Goal: Information Seeking & Learning: Check status

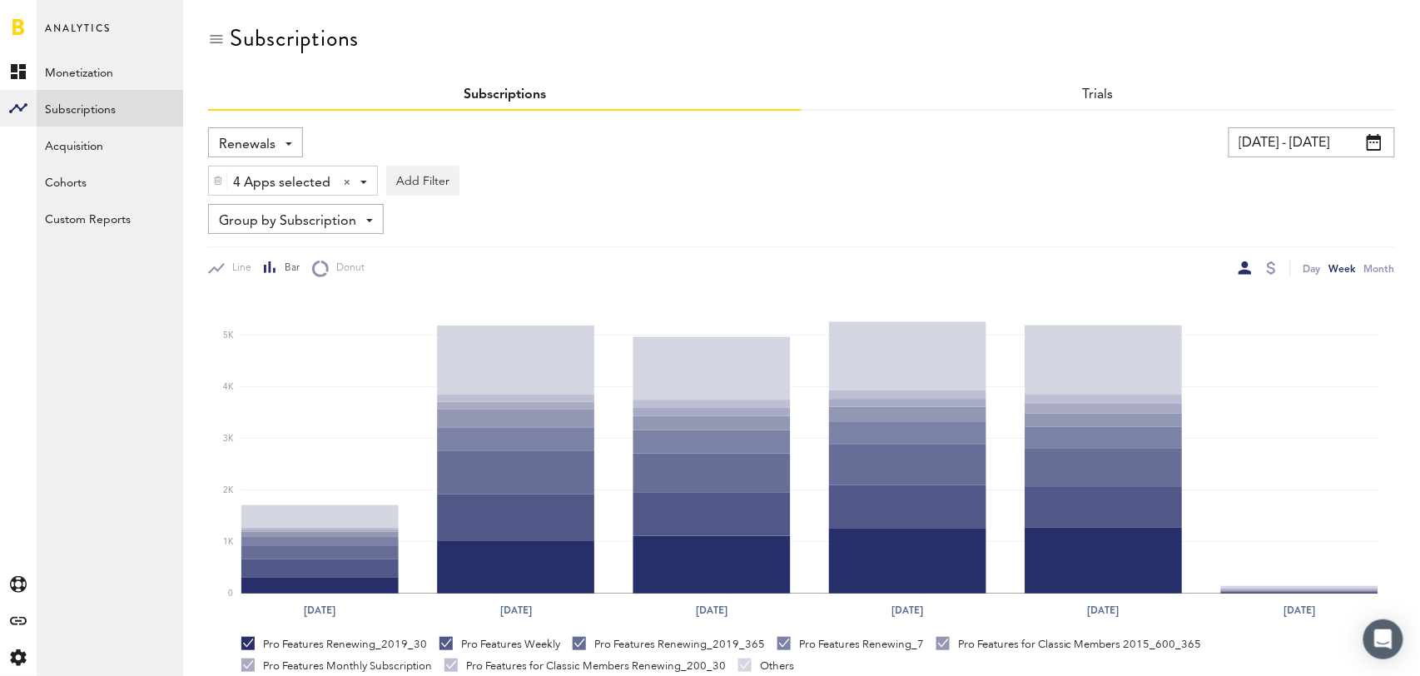
click at [1319, 150] on input "09/05/25 - 10/05/25" at bounding box center [1312, 142] width 166 height 30
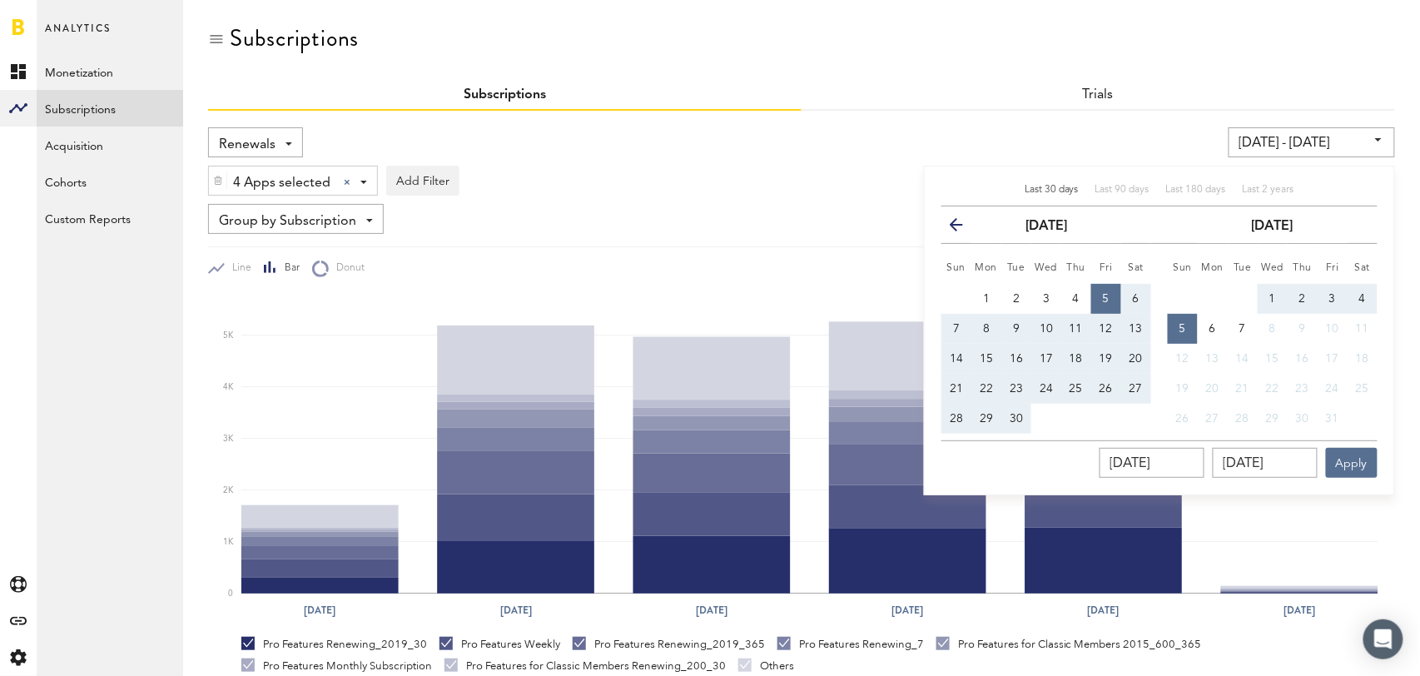
click at [1056, 191] on span "Last 30 days" at bounding box center [1052, 190] width 54 height 10
type input "09/06/25 - 10/06/25"
type input "09/06/2025"
type input "10/06/2025"
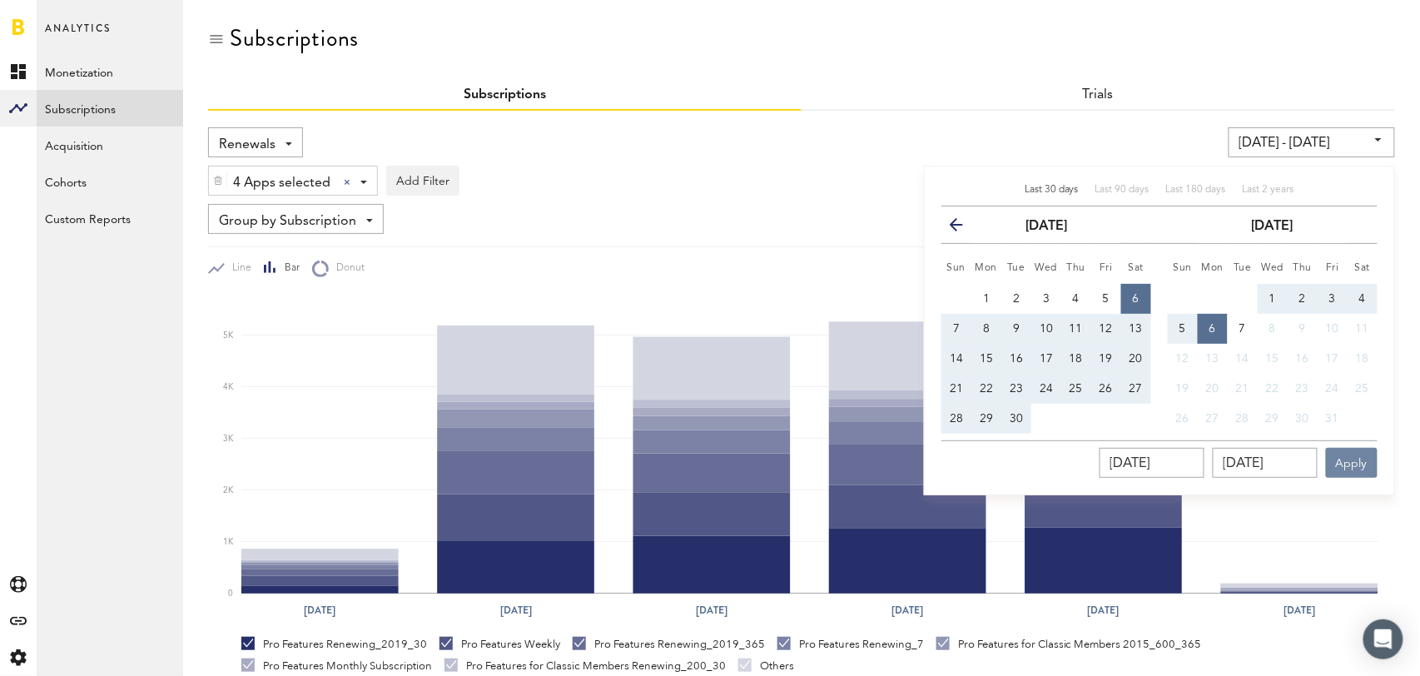
click at [1347, 463] on button "Apply" at bounding box center [1352, 463] width 52 height 30
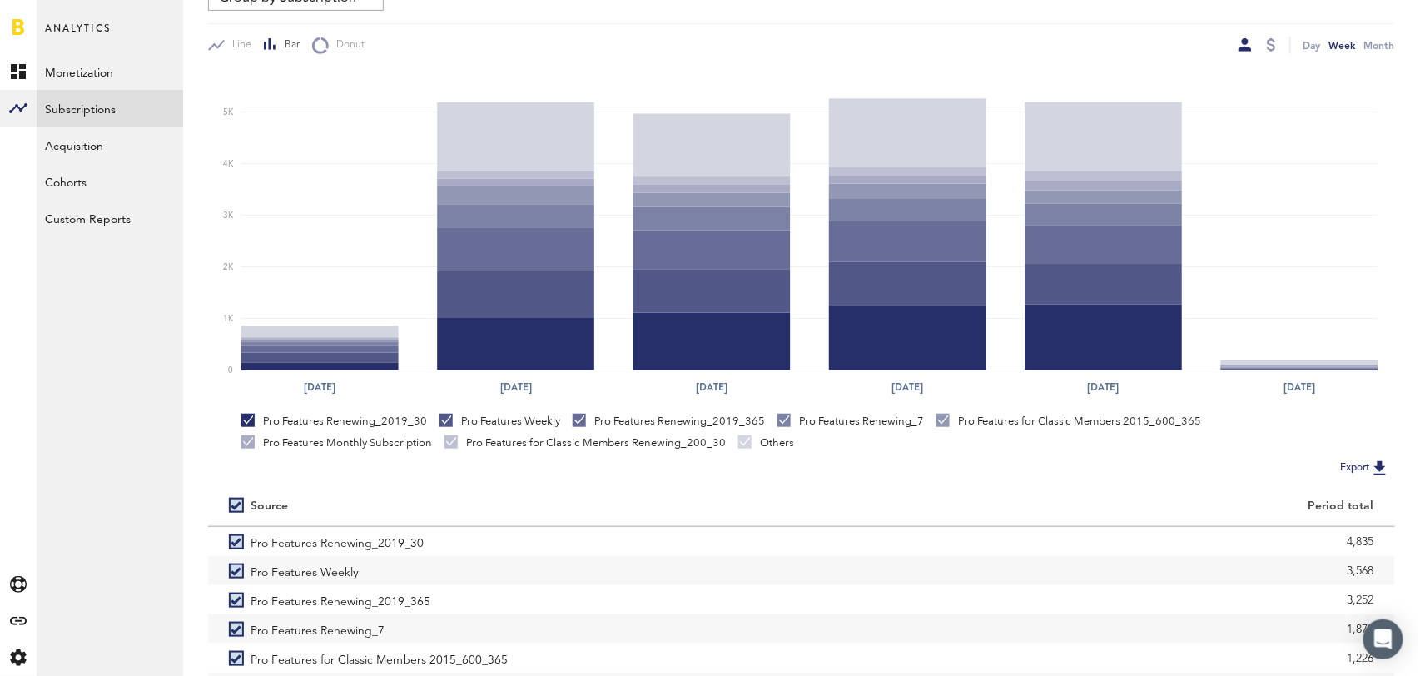
scroll to position [311, 0]
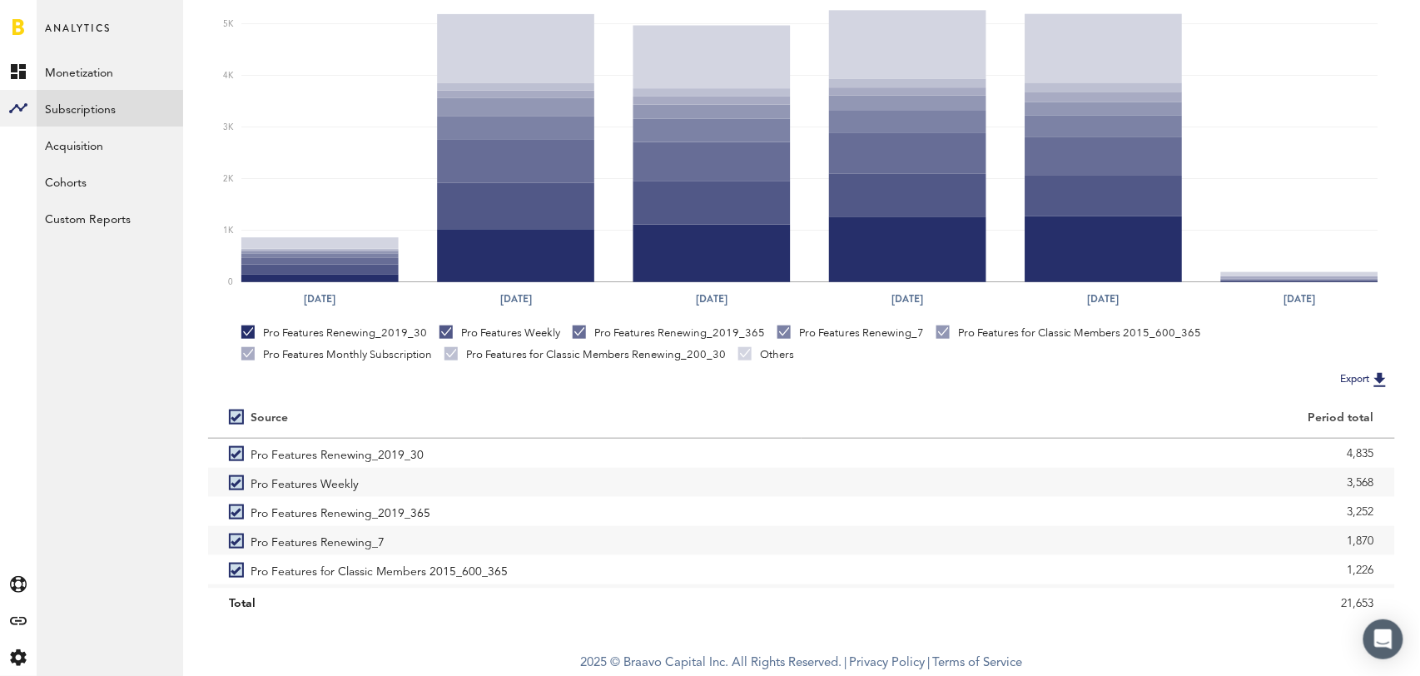
click at [234, 417] on label at bounding box center [240, 417] width 22 height 0
checkbox input "false"
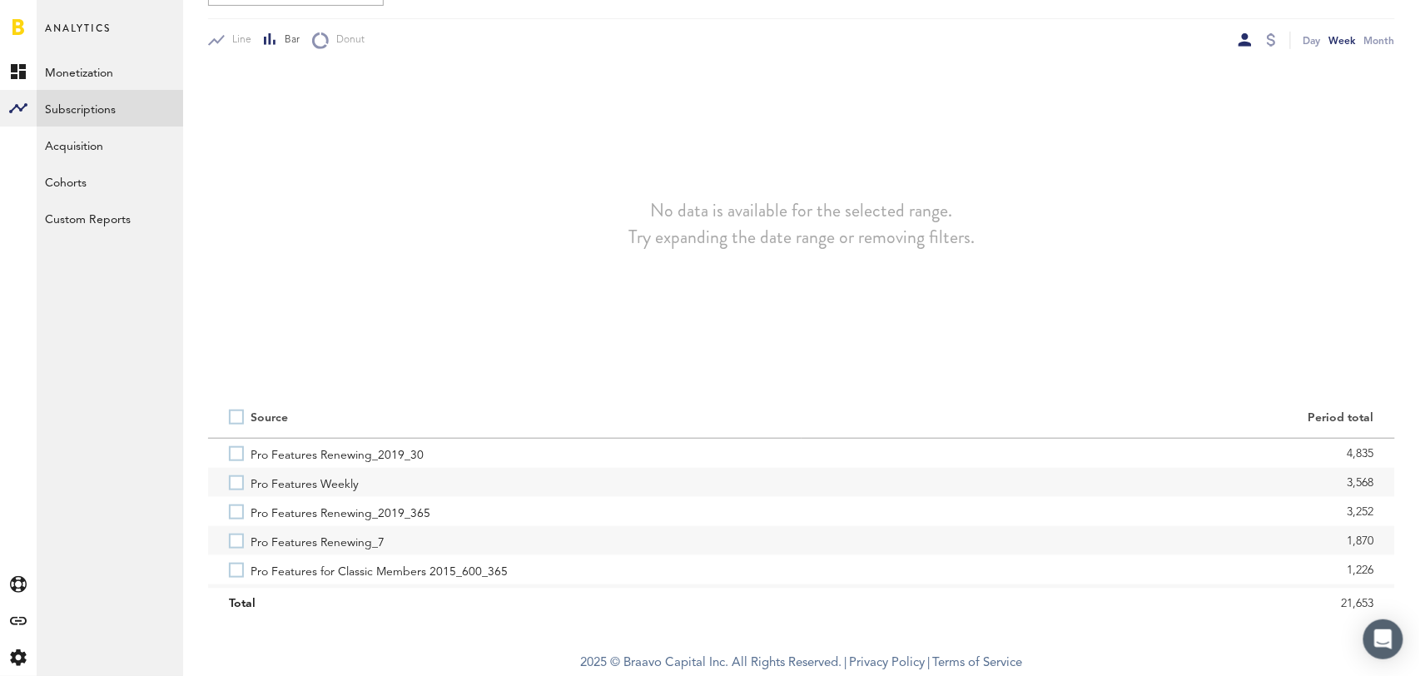
scroll to position [228, 0]
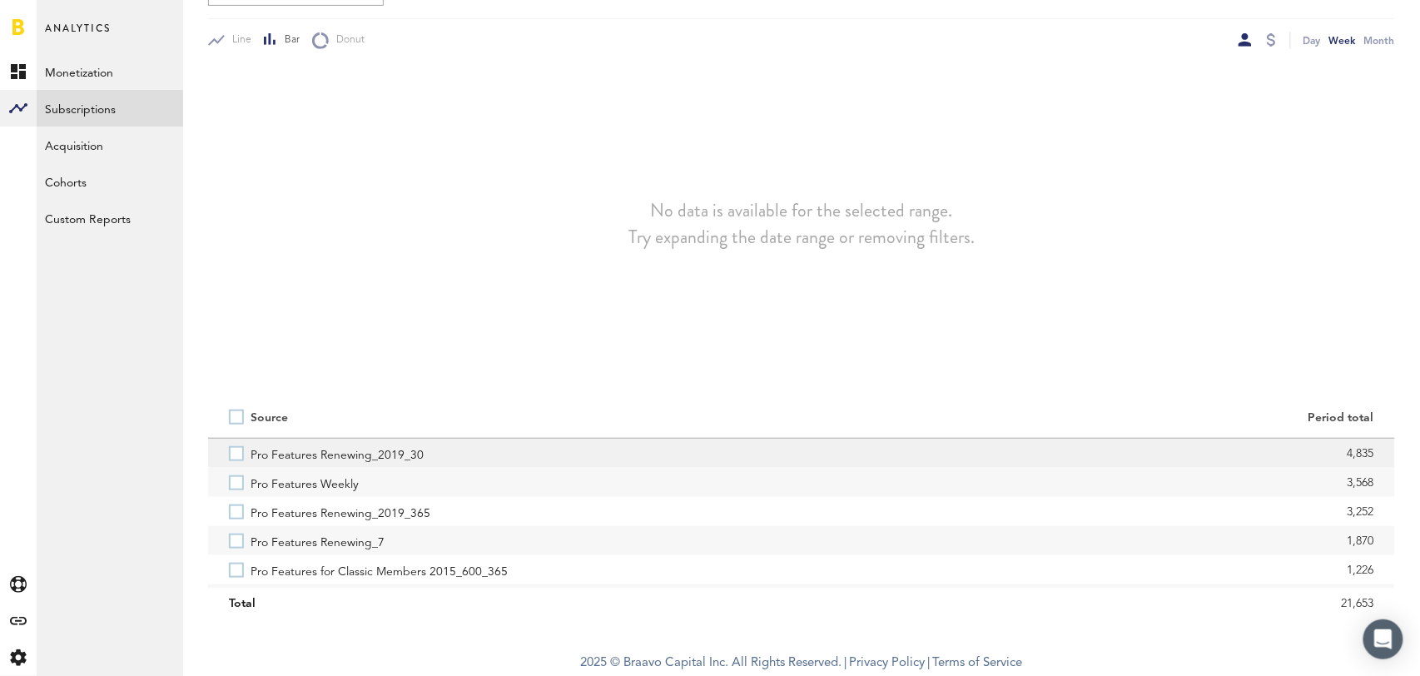
click at [234, 454] on label "Pro Features Renewing_2019_30" at bounding box center [505, 453] width 552 height 29
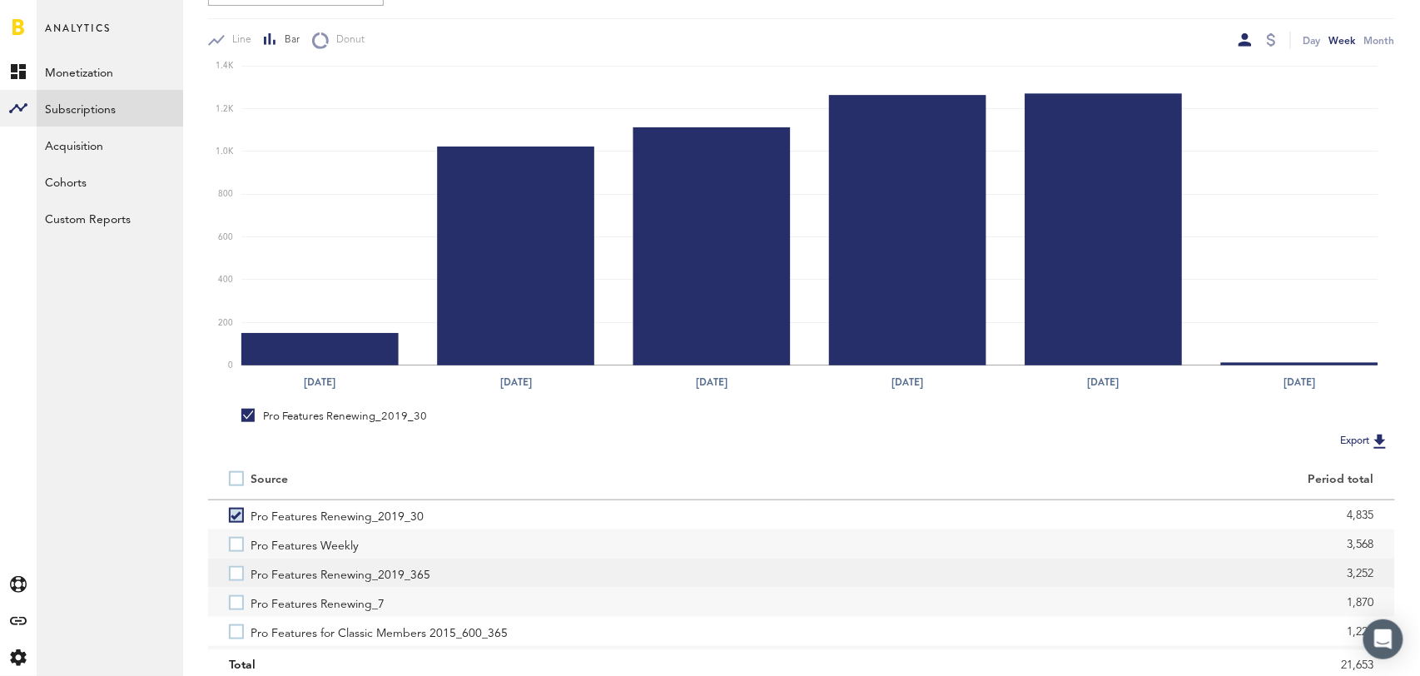
click at [234, 579] on label "Pro Features Renewing_2019_365" at bounding box center [505, 573] width 552 height 29
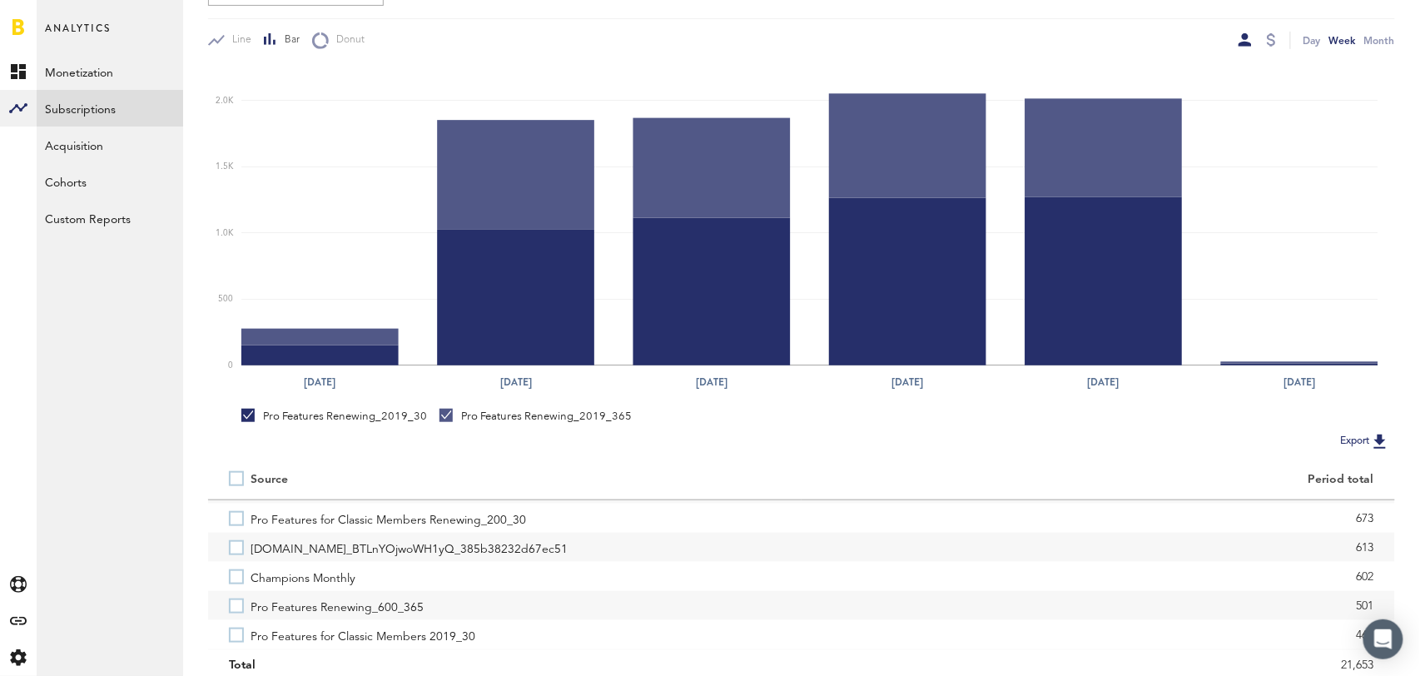
scroll to position [188, 0]
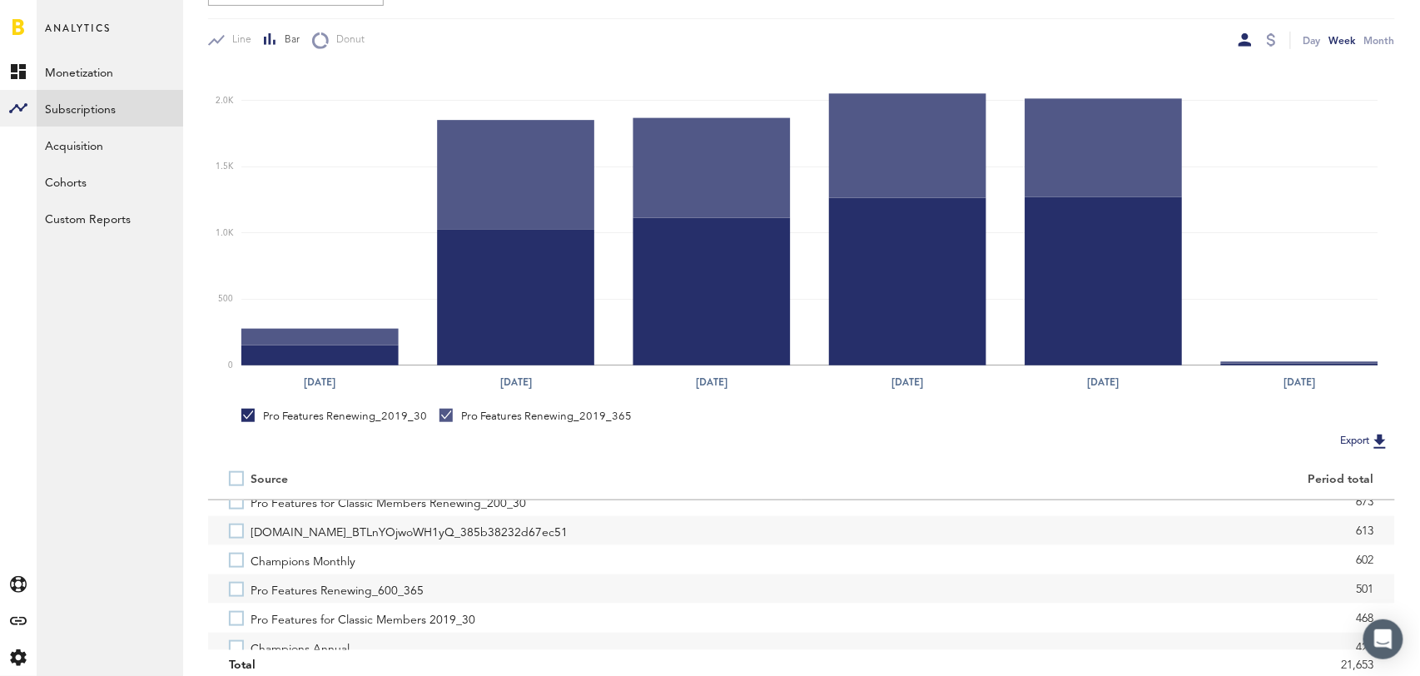
click at [234, 579] on label "Pro Features Renewing_600_365" at bounding box center [505, 588] width 552 height 29
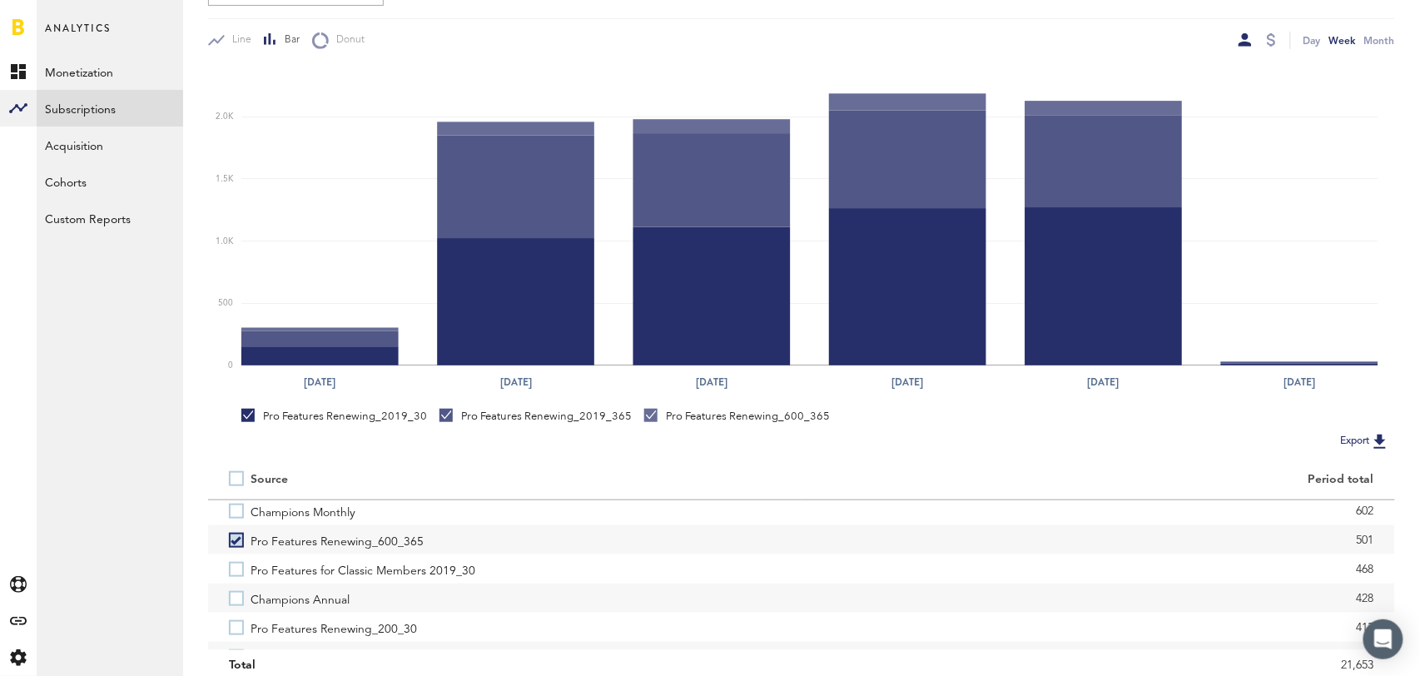
scroll to position [251, 0]
click at [234, 579] on label "Champions Annual" at bounding box center [505, 583] width 552 height 29
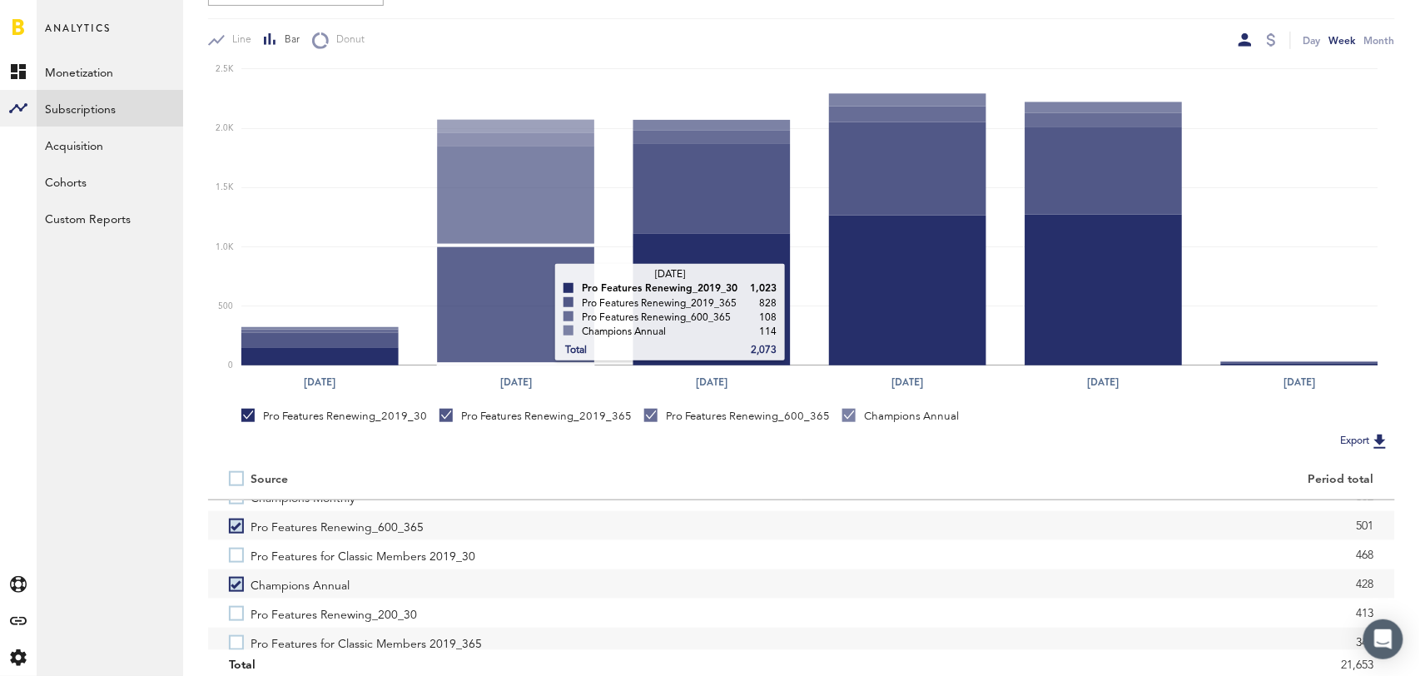
scroll to position [0, 0]
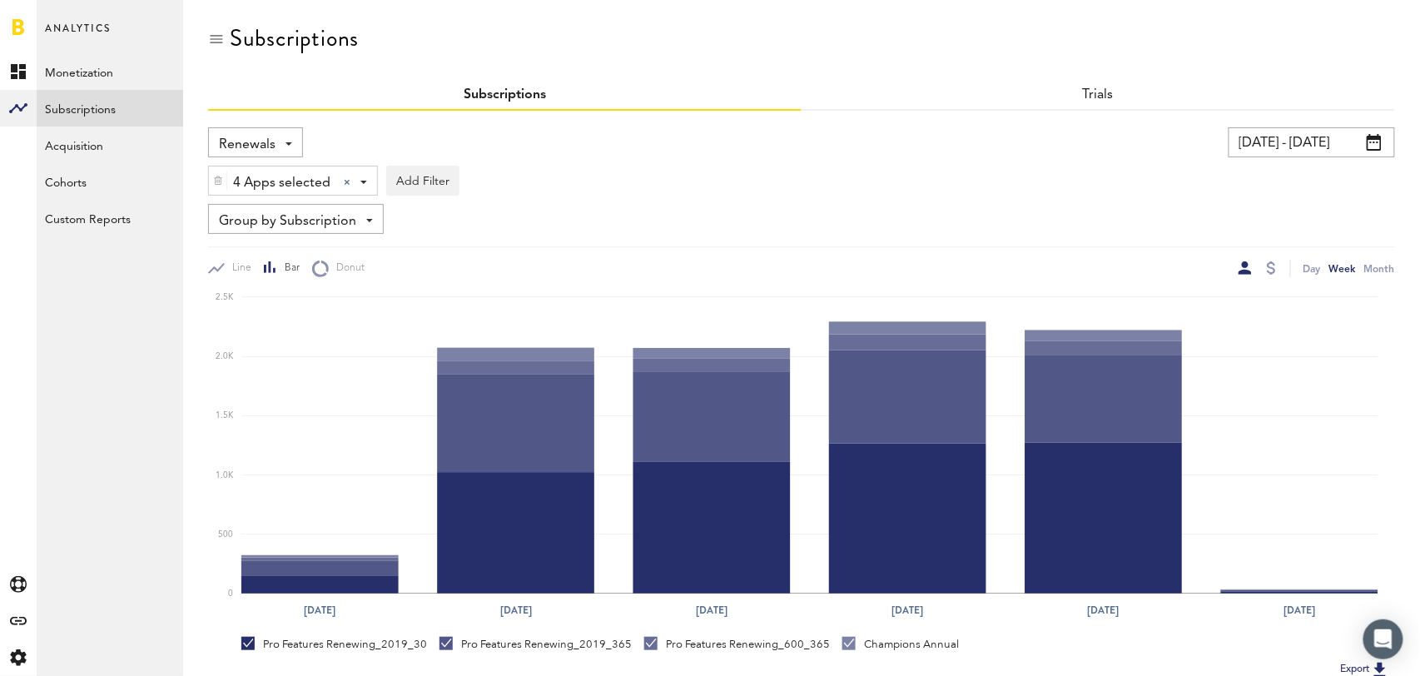
click at [514, 88] on link "Subscriptions" at bounding box center [505, 94] width 82 height 13
click at [286, 144] on span at bounding box center [289, 143] width 7 height 3
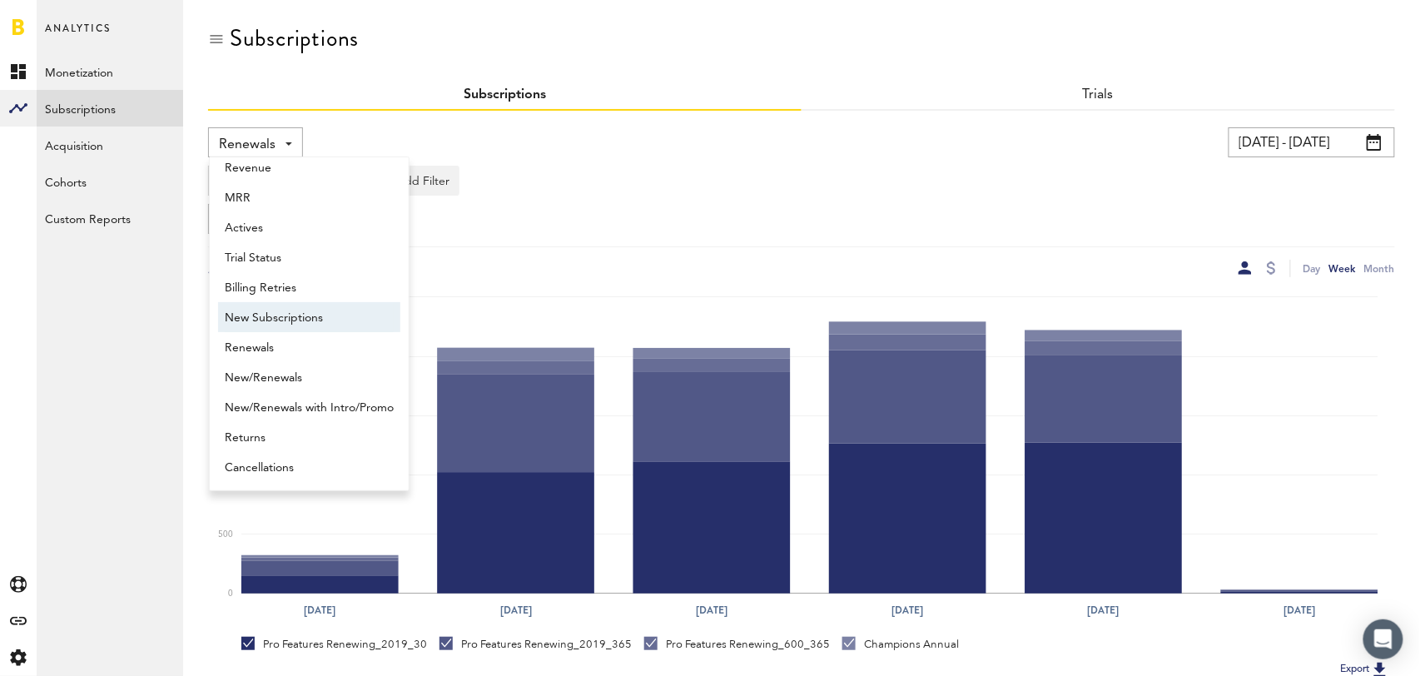
click at [279, 317] on span "New Subscriptions" at bounding box center [309, 318] width 169 height 28
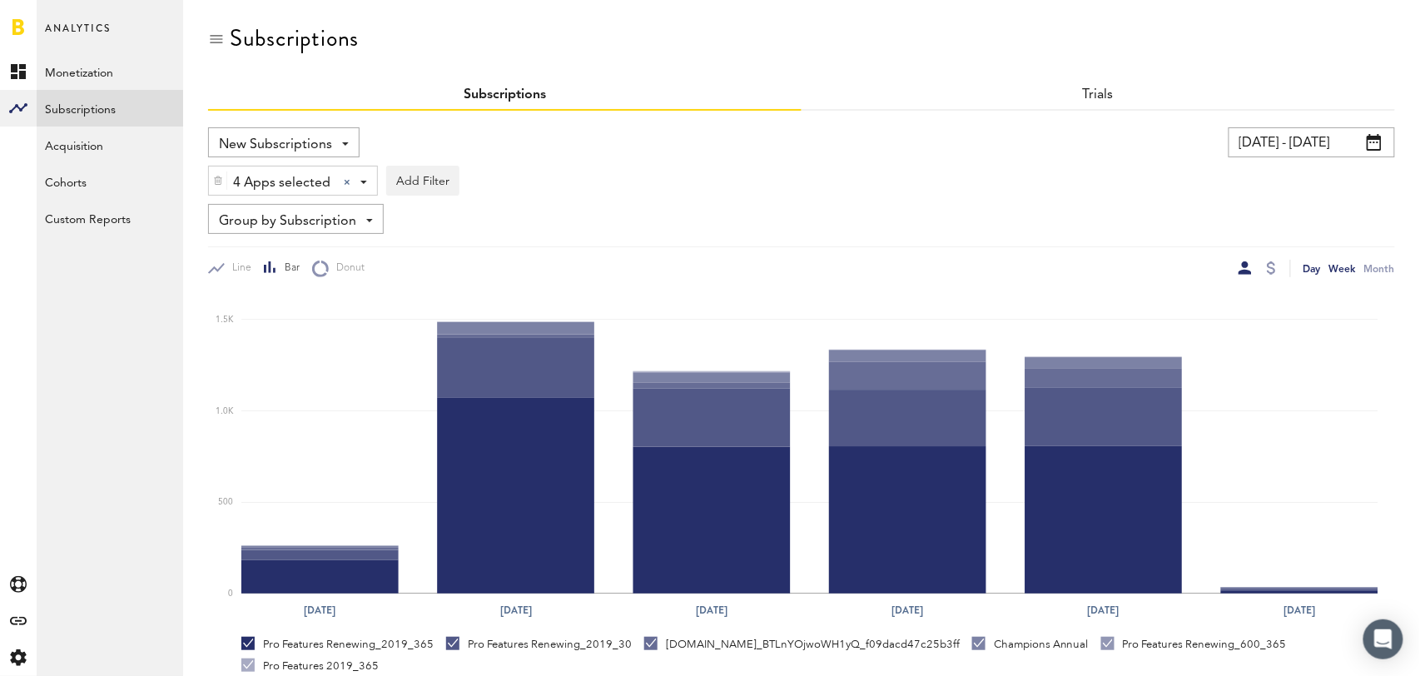
click at [1312, 266] on div "Day" at bounding box center [1312, 268] width 17 height 17
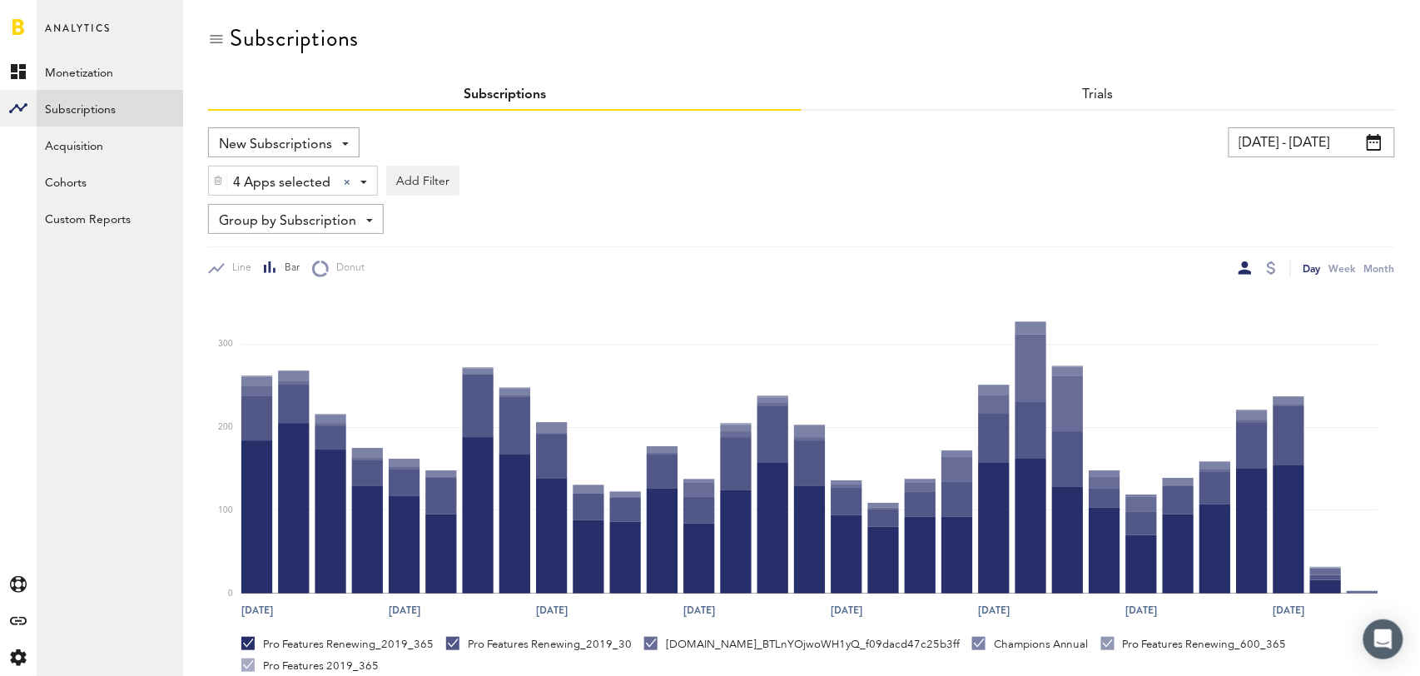
click at [280, 227] on span "Group by Subscription" at bounding box center [287, 221] width 137 height 28
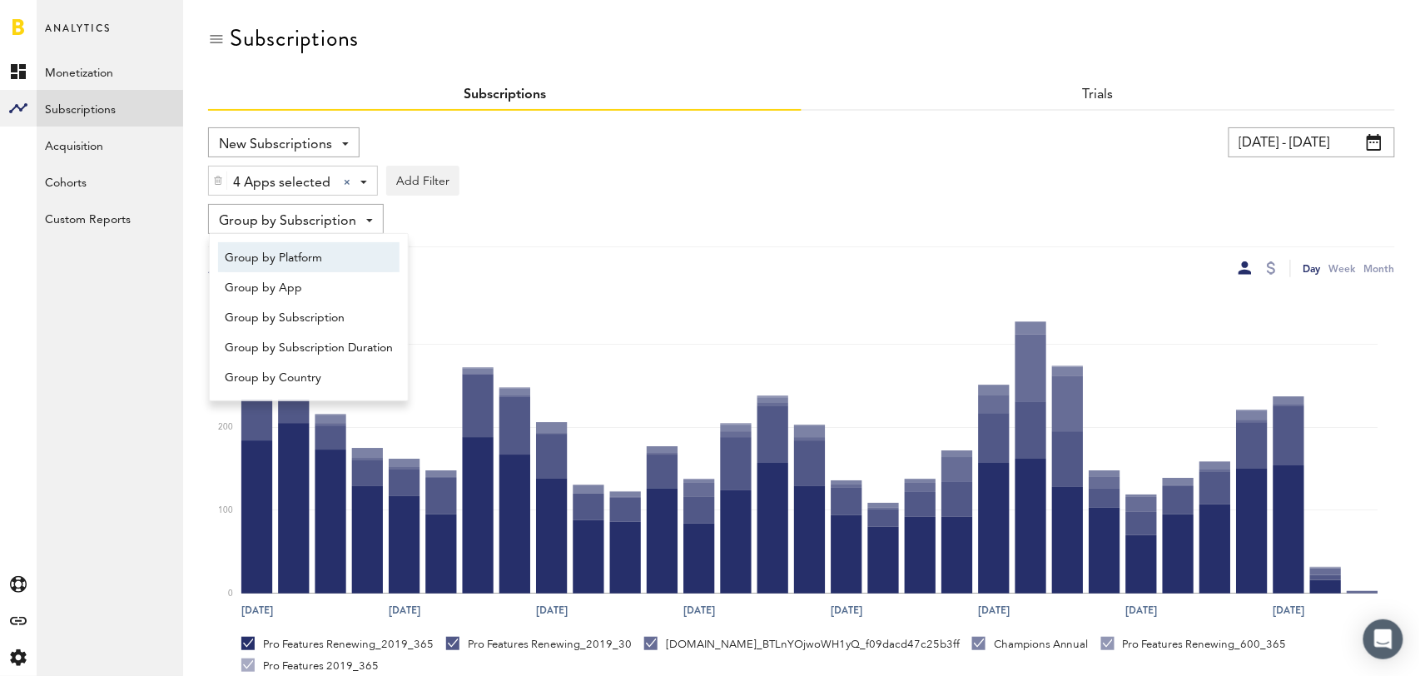
click at [298, 258] on span "Group by Platform" at bounding box center [309, 258] width 168 height 28
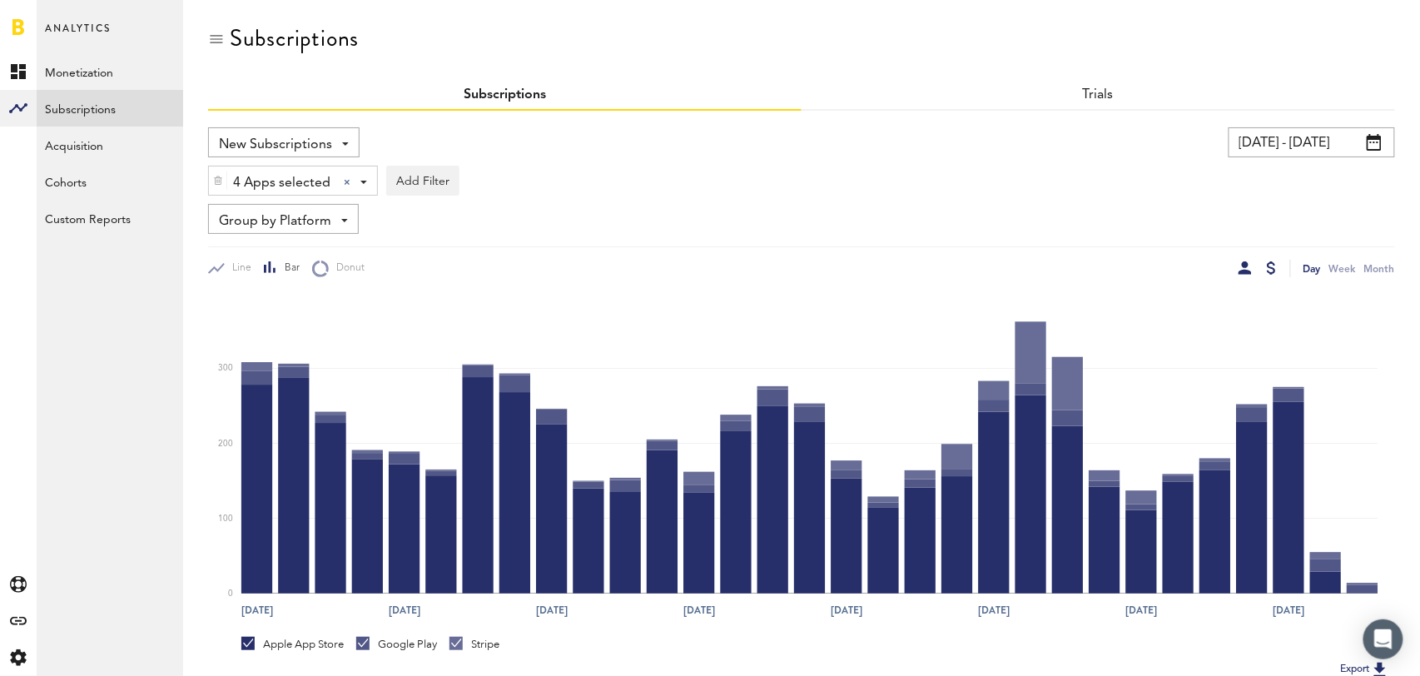
click at [1269, 268] on div at bounding box center [1271, 267] width 9 height 13
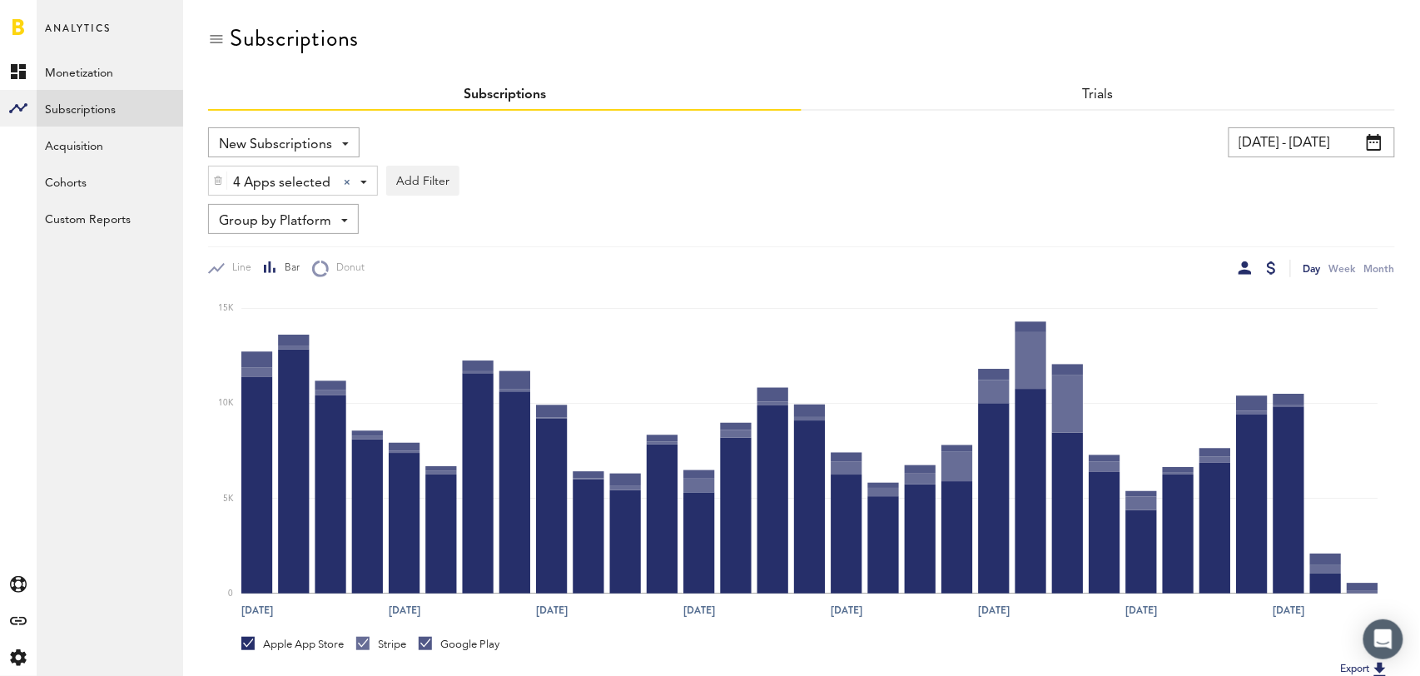
click at [1246, 263] on div at bounding box center [1245, 267] width 13 height 13
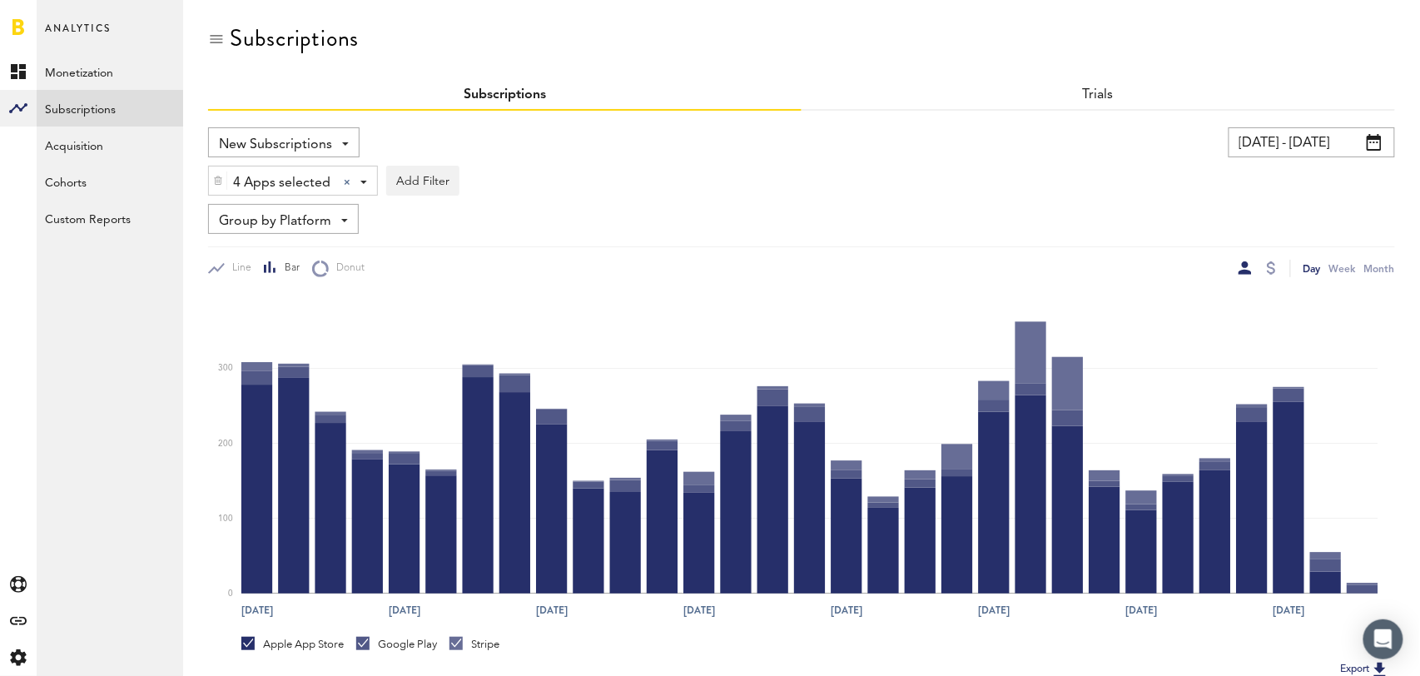
click at [304, 214] on span "Group by Platform" at bounding box center [275, 221] width 112 height 28
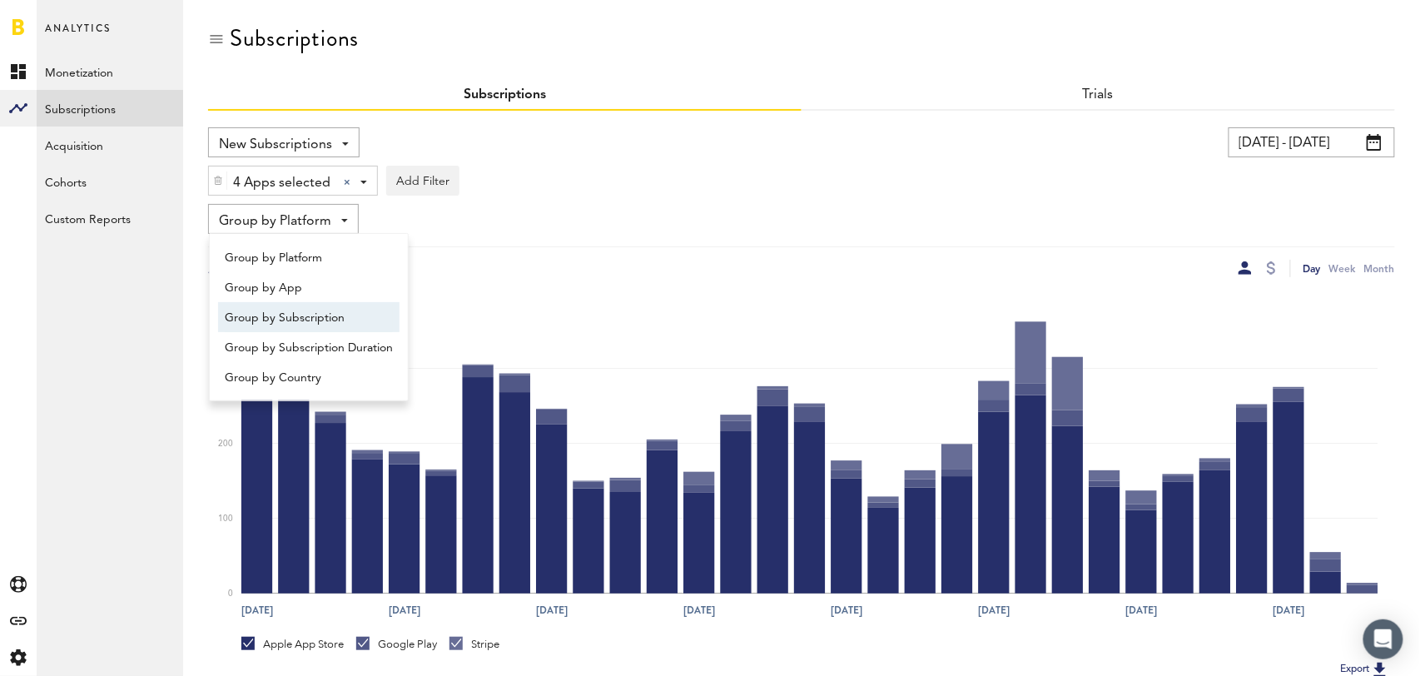
click at [335, 320] on span "Group by Subscription" at bounding box center [309, 318] width 168 height 28
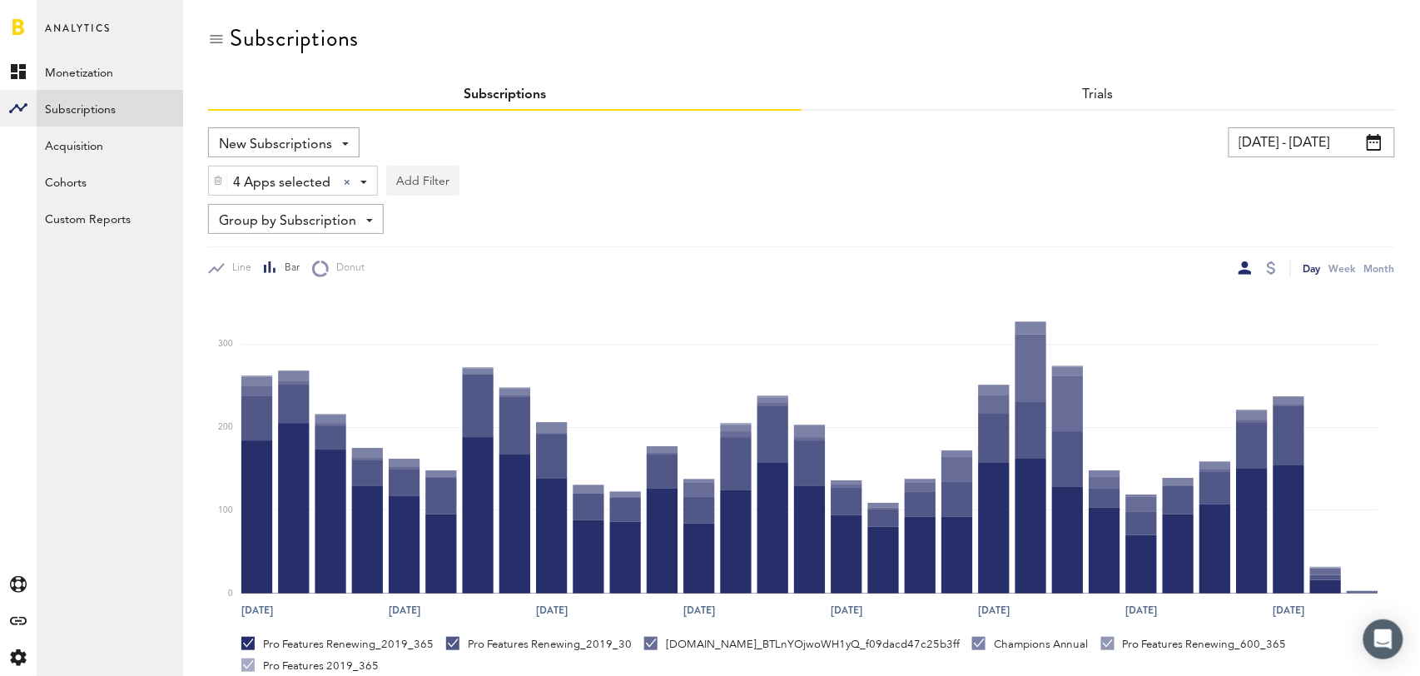
click at [416, 181] on button "Add Filter" at bounding box center [422, 181] width 73 height 30
click at [469, 312] on li "Subscription durations" at bounding box center [462, 314] width 135 height 30
click at [518, 176] on div "Subscription durations" at bounding box center [484, 183] width 147 height 28
click at [467, 275] on span "1 year" at bounding box center [466, 281] width 127 height 28
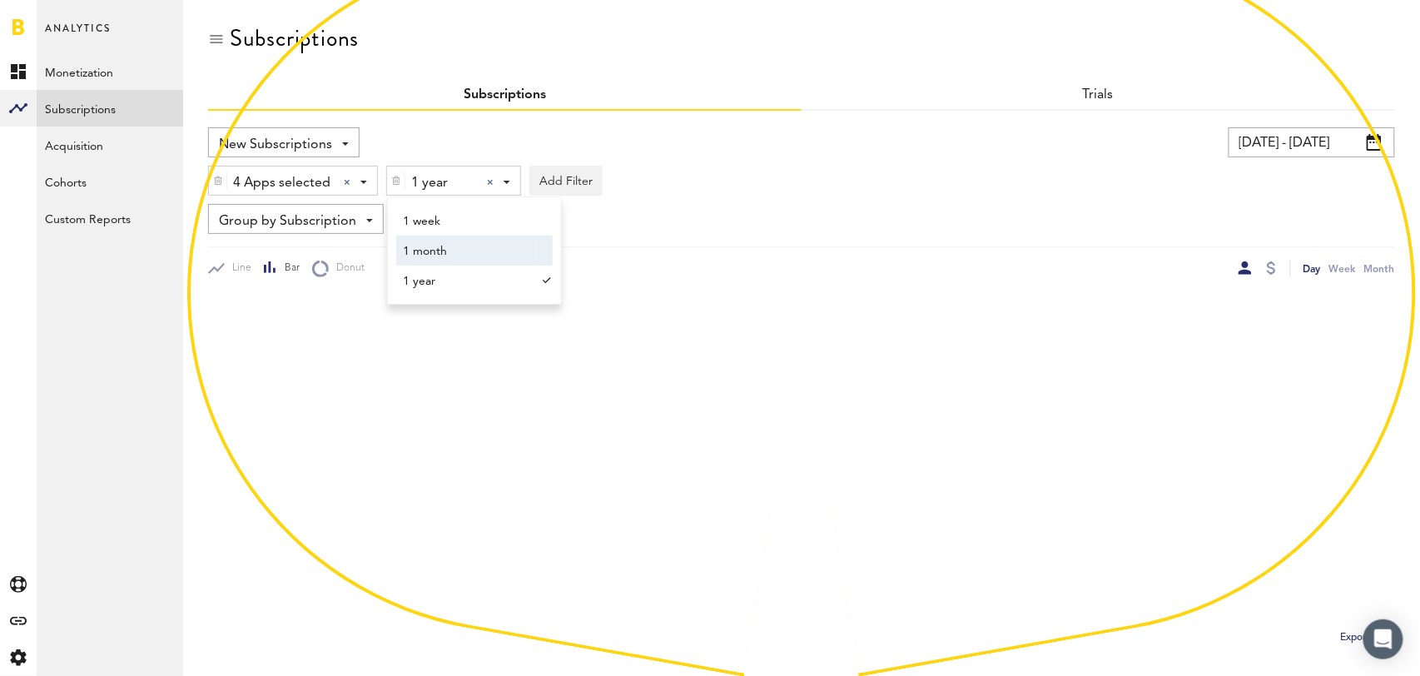
click at [880, 220] on div "Group by Subscription Group by Platform Group by App Group by Subscription Grou…" at bounding box center [801, 219] width 1187 height 30
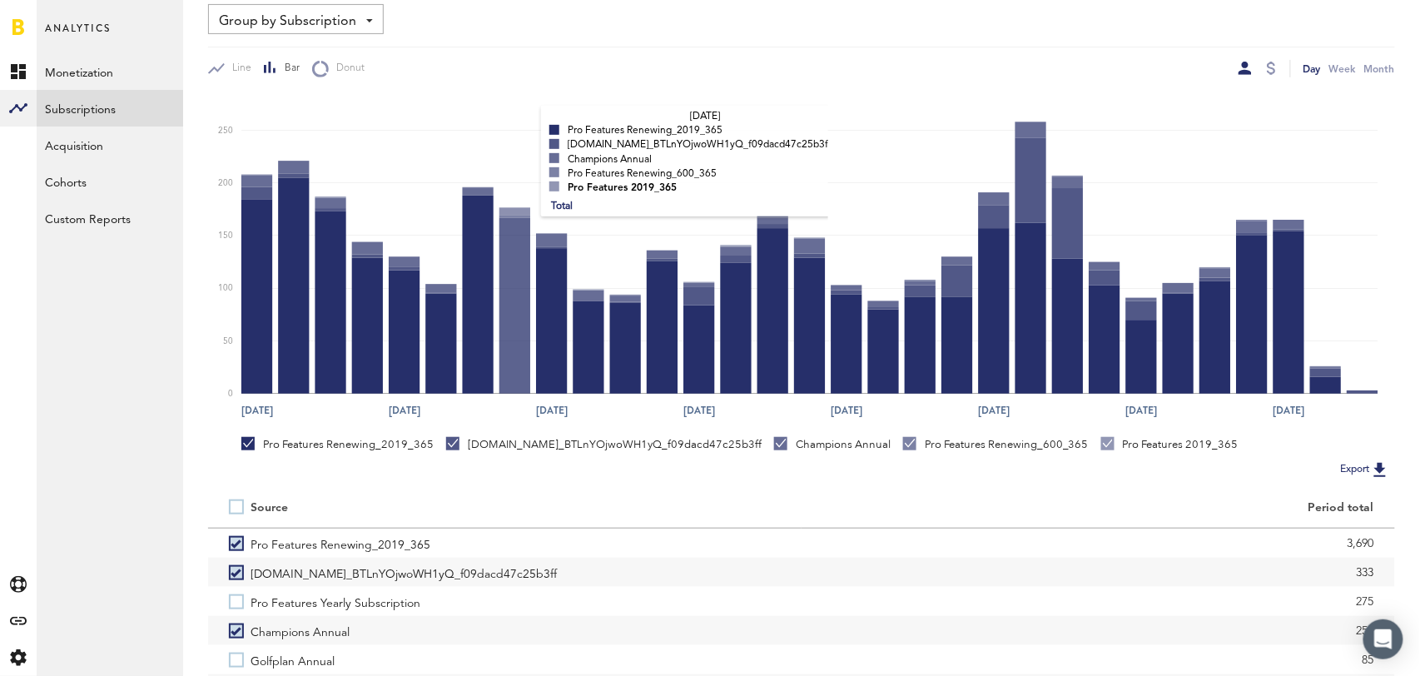
scroll to position [290, 0]
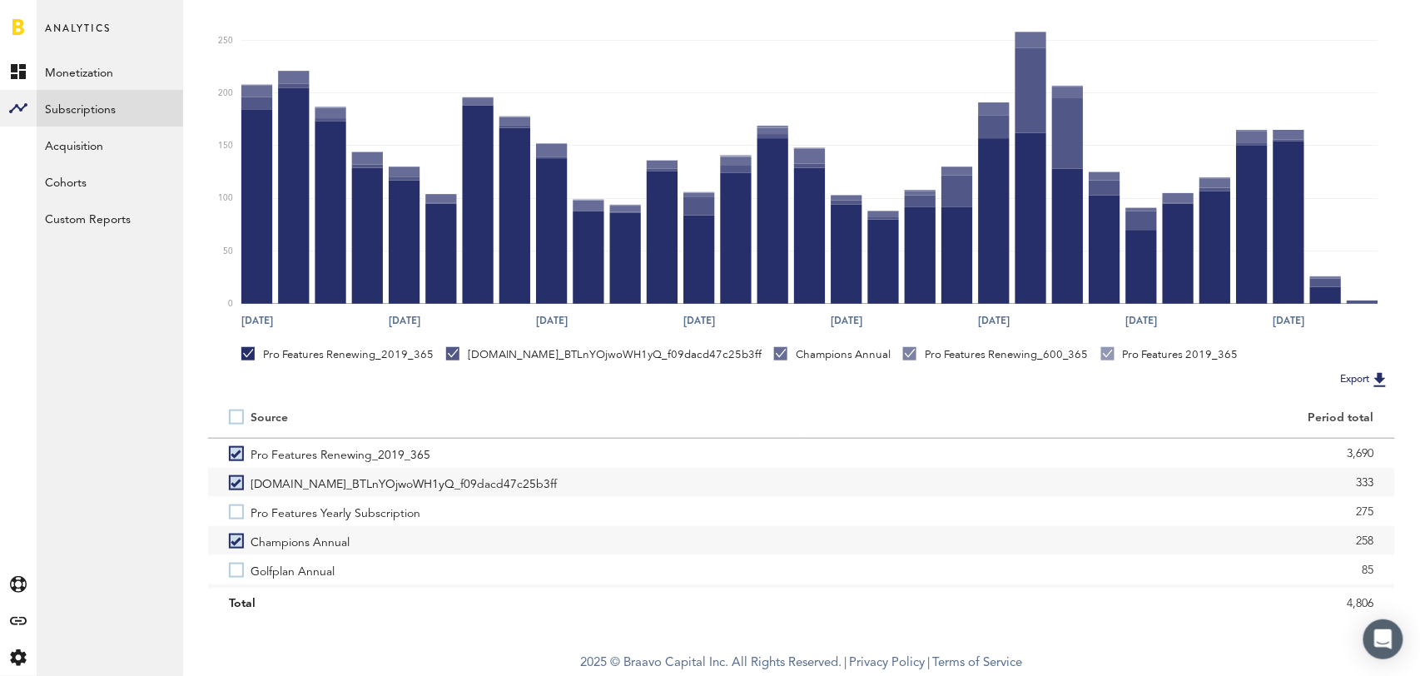
click at [232, 417] on label at bounding box center [240, 417] width 22 height 0
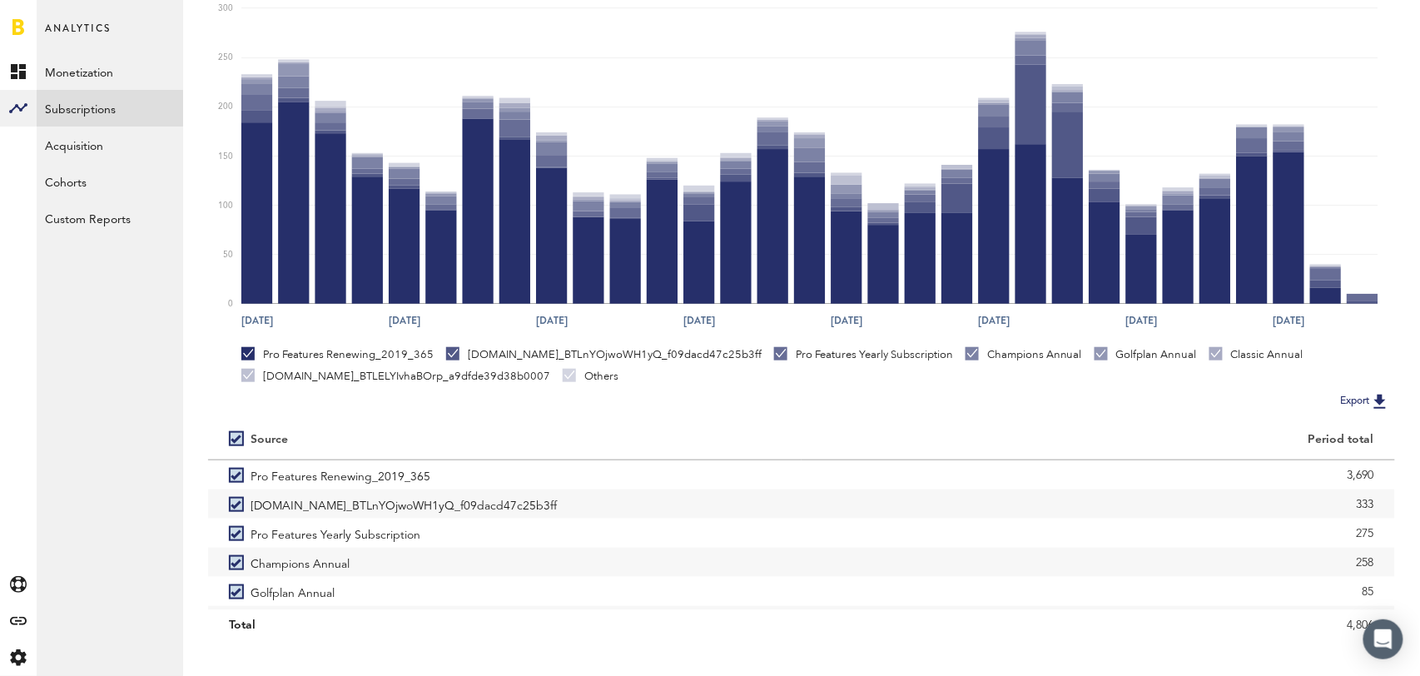
click at [233, 439] on label at bounding box center [240, 439] width 22 height 0
checkbox input "false"
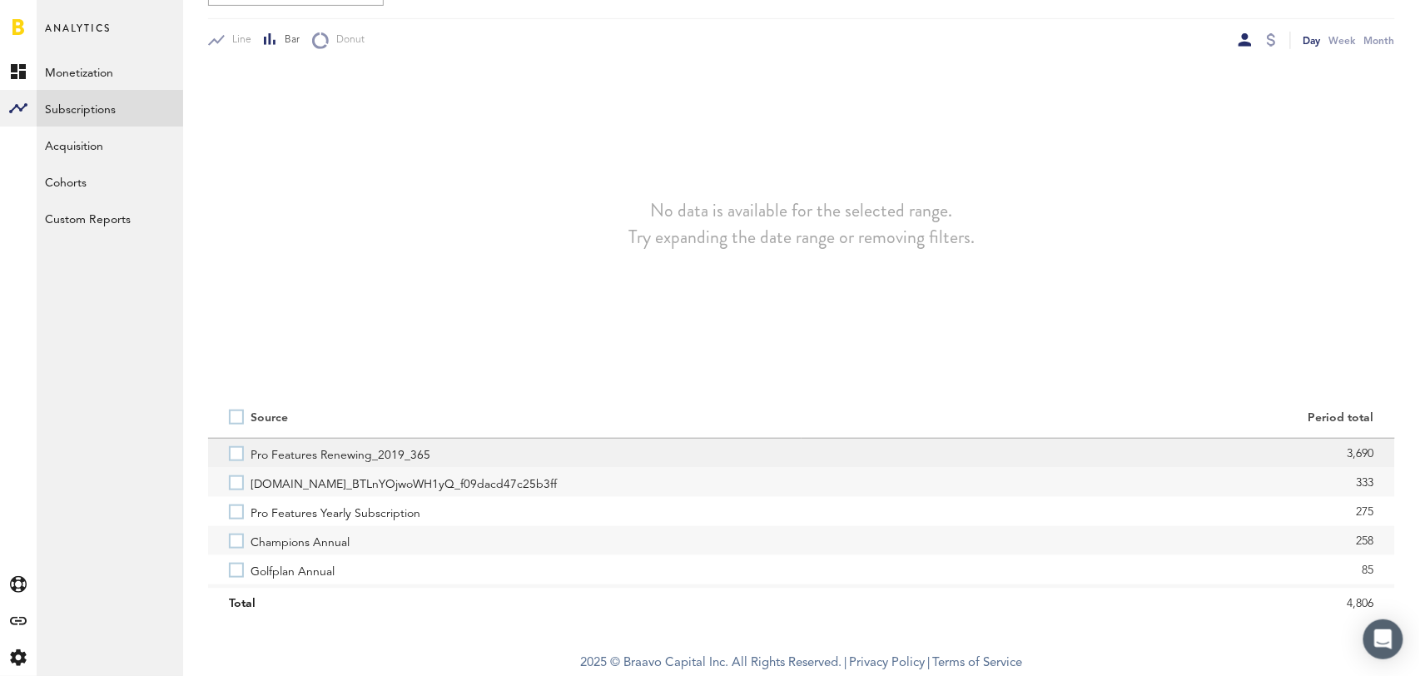
click at [237, 454] on label "Pro Features Renewing_2019_365" at bounding box center [505, 453] width 552 height 29
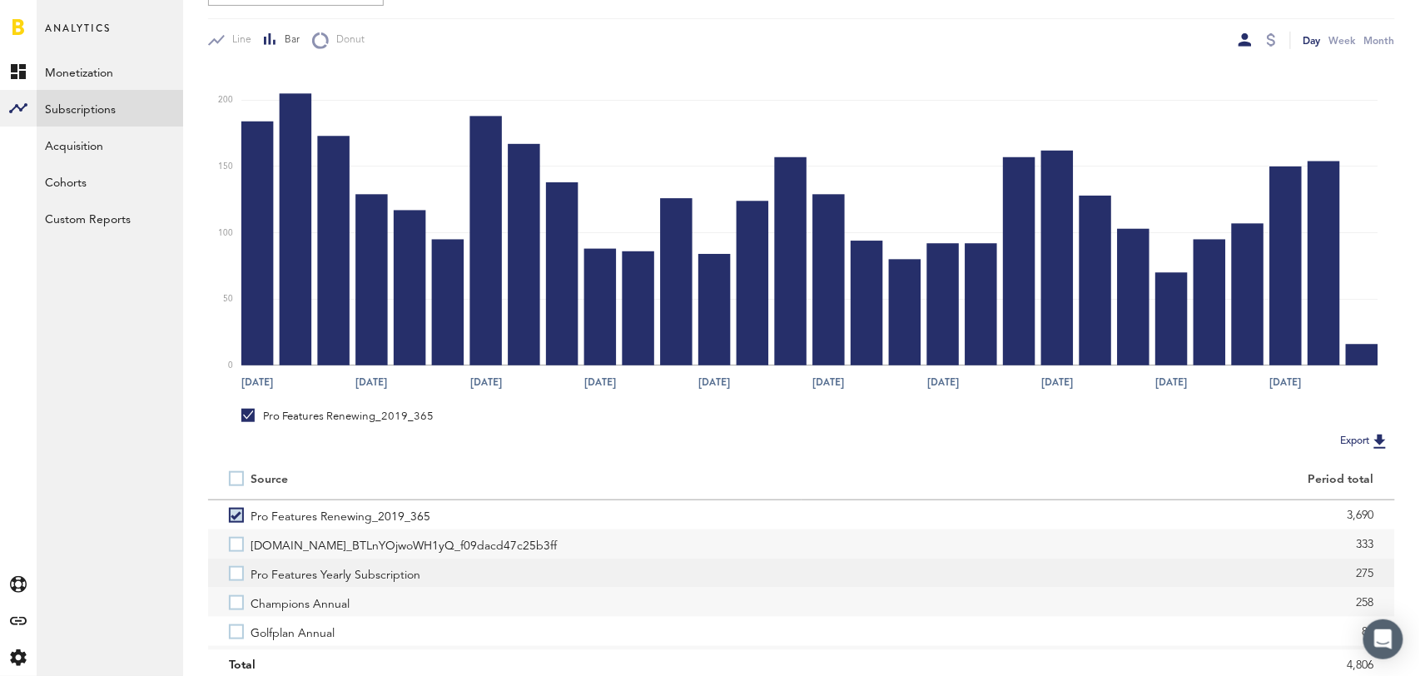
click at [233, 575] on label "Pro Features Yearly Subscription" at bounding box center [505, 573] width 552 height 29
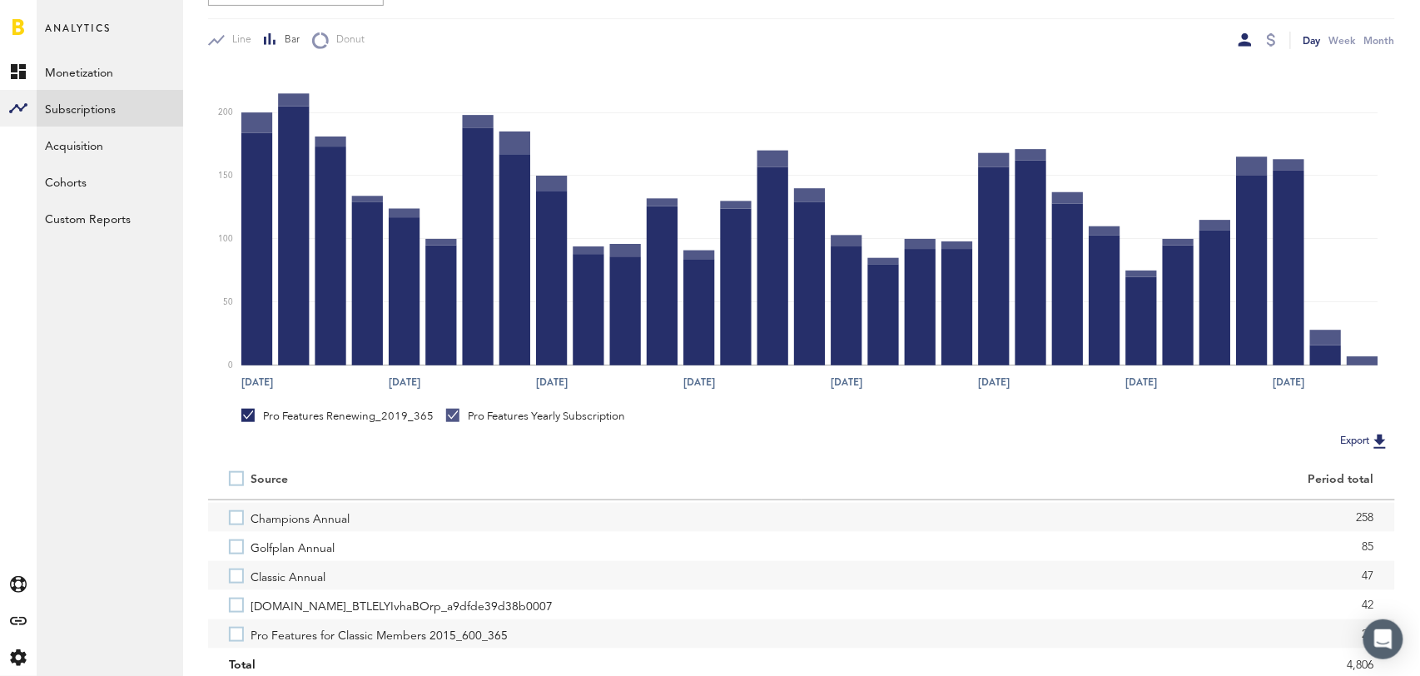
click at [233, 575] on label "Classic Annual" at bounding box center [505, 575] width 552 height 29
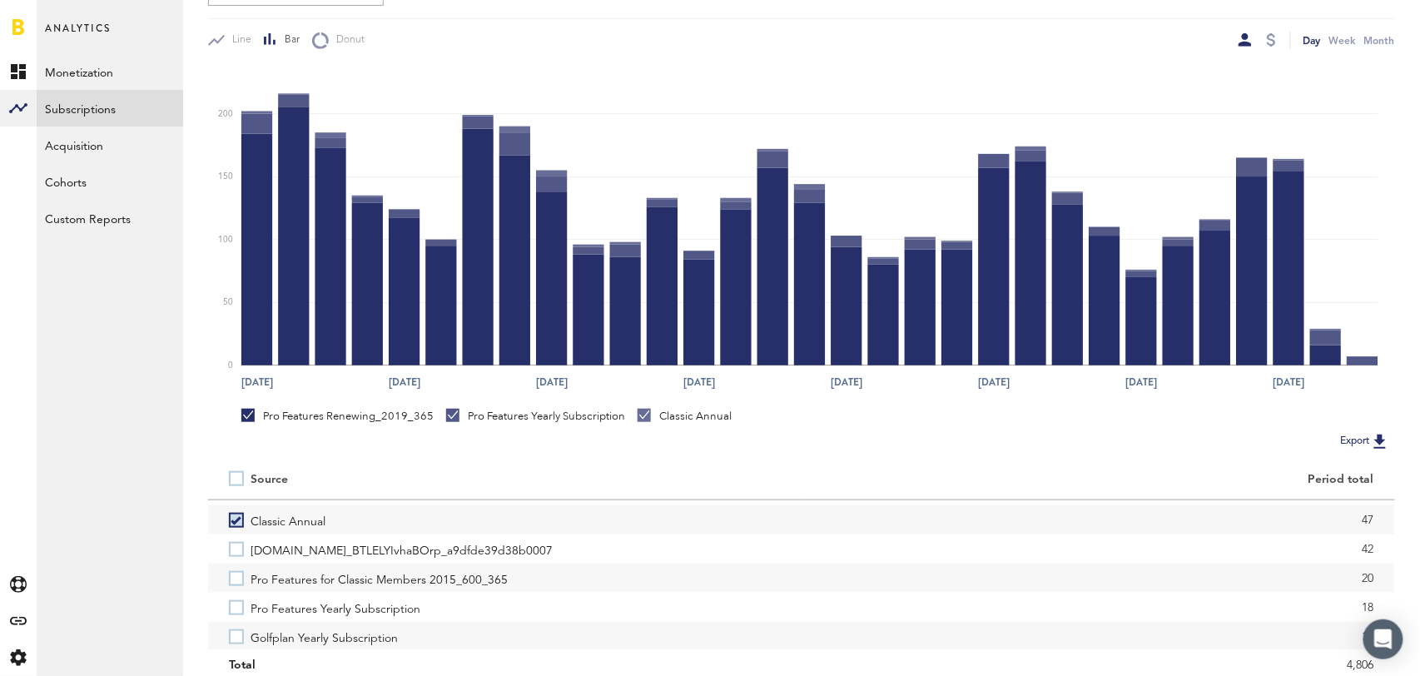
click at [233, 575] on label "Pro Features for Classic Members 2015_600_365" at bounding box center [505, 578] width 552 height 29
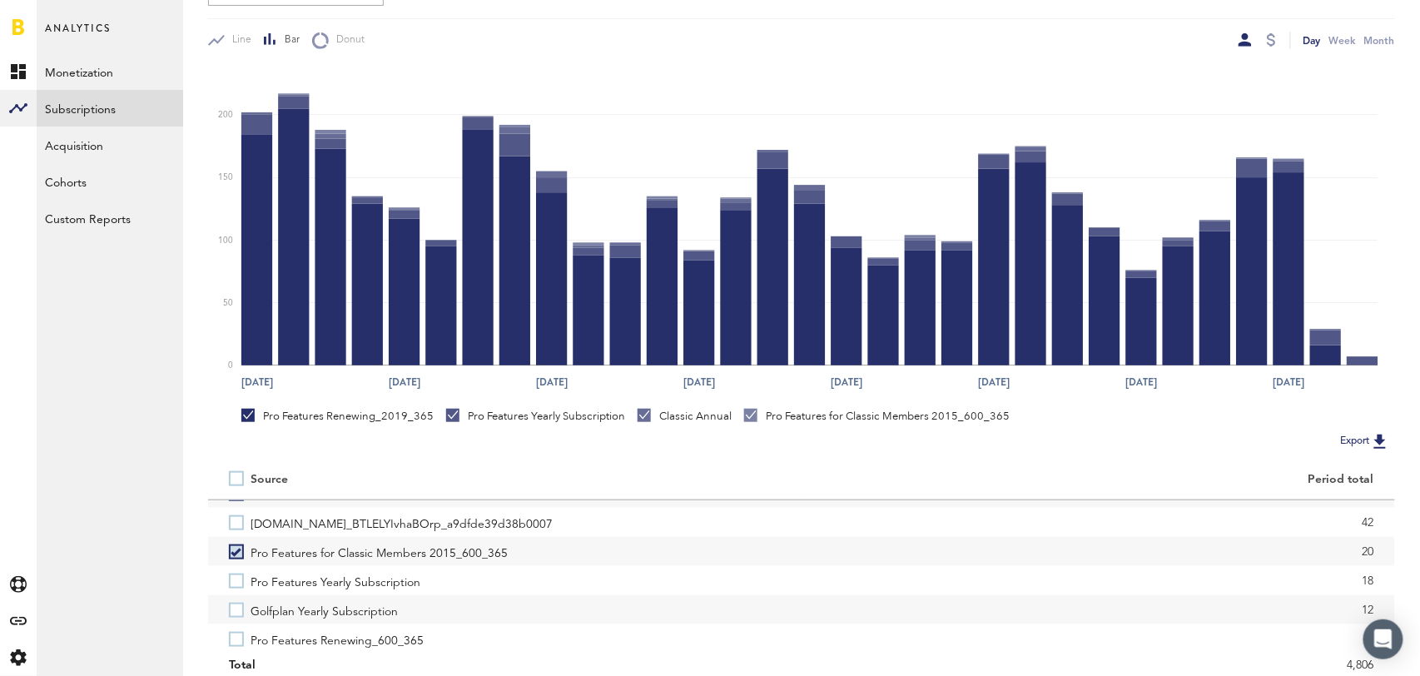
scroll to position [177, 0]
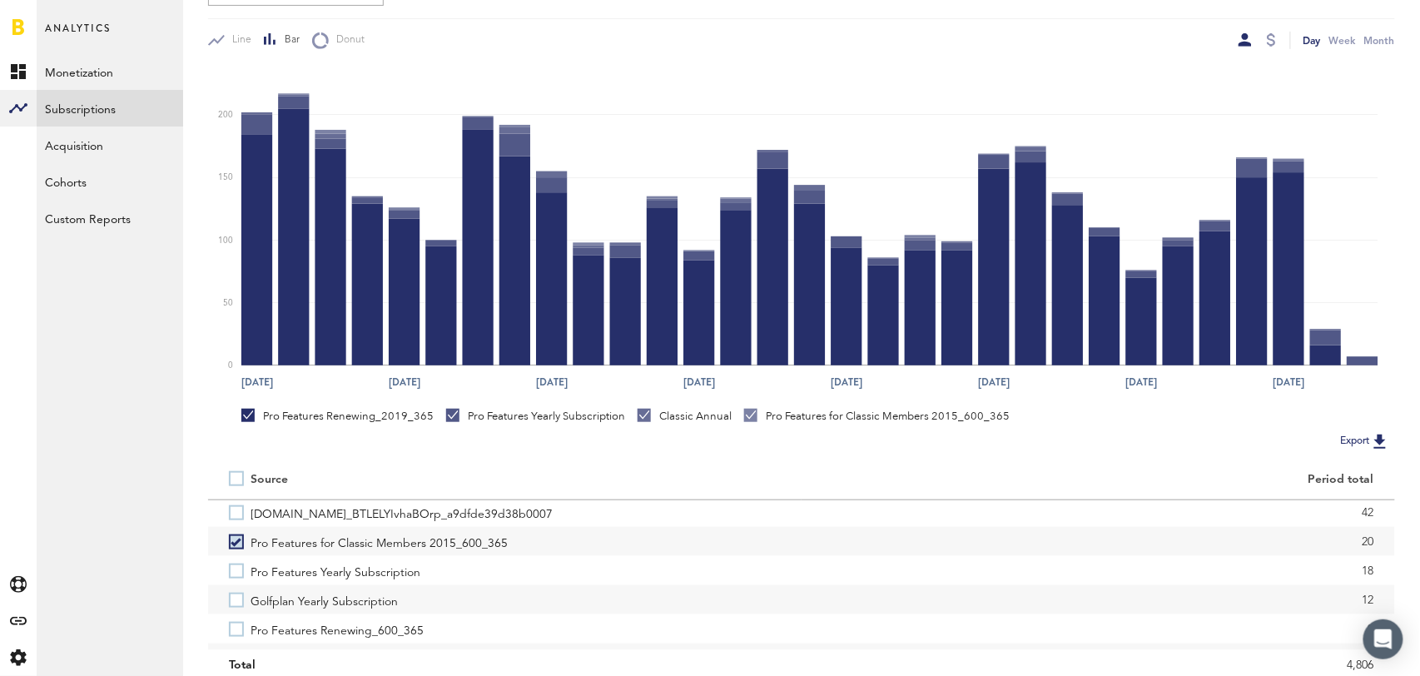
click at [233, 575] on label "Pro Features Yearly Subscription" at bounding box center [505, 570] width 552 height 29
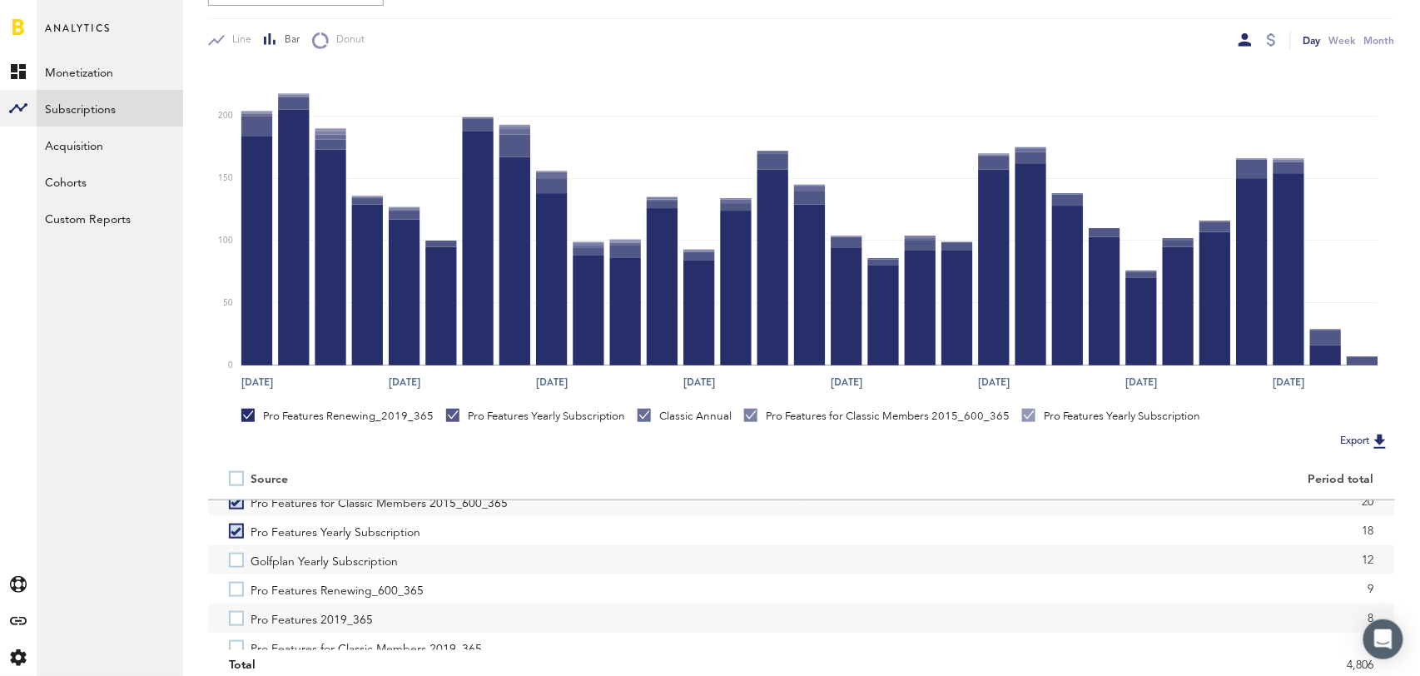
scroll to position [227, 0]
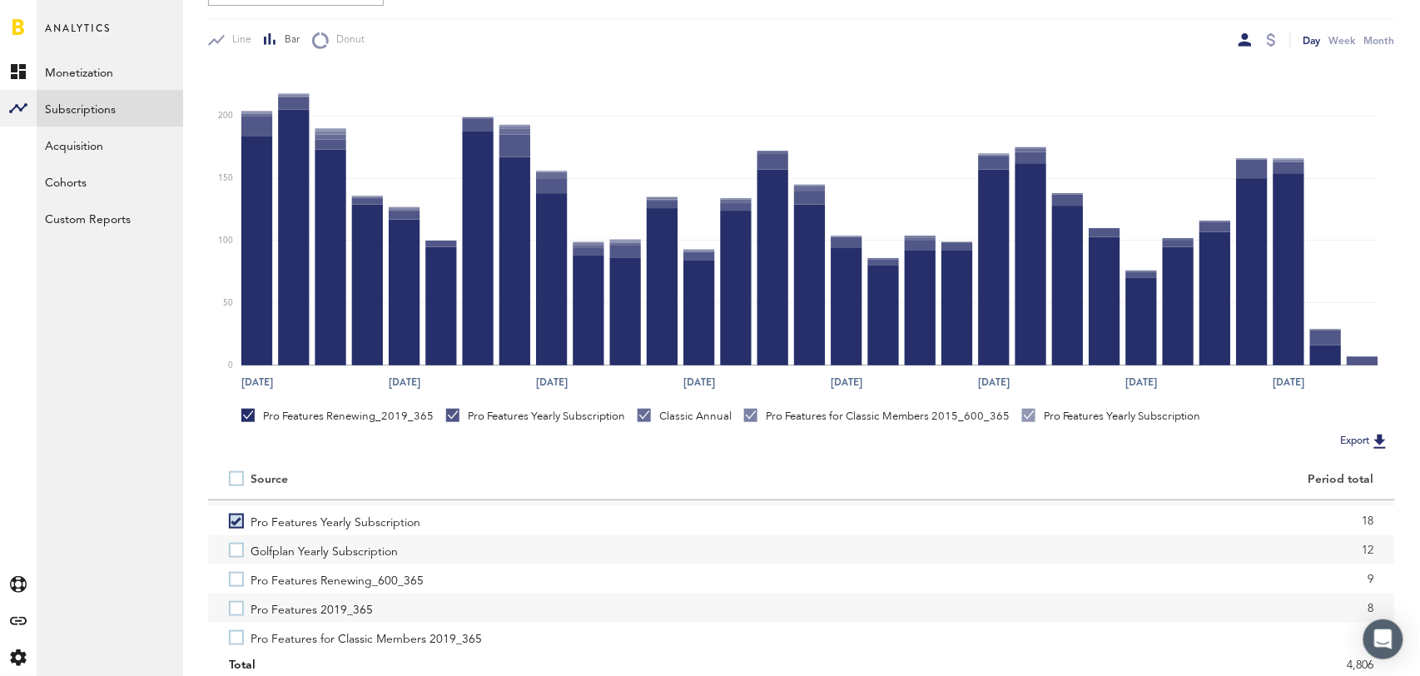
click at [233, 575] on label "Pro Features Renewing_600_365" at bounding box center [505, 578] width 552 height 29
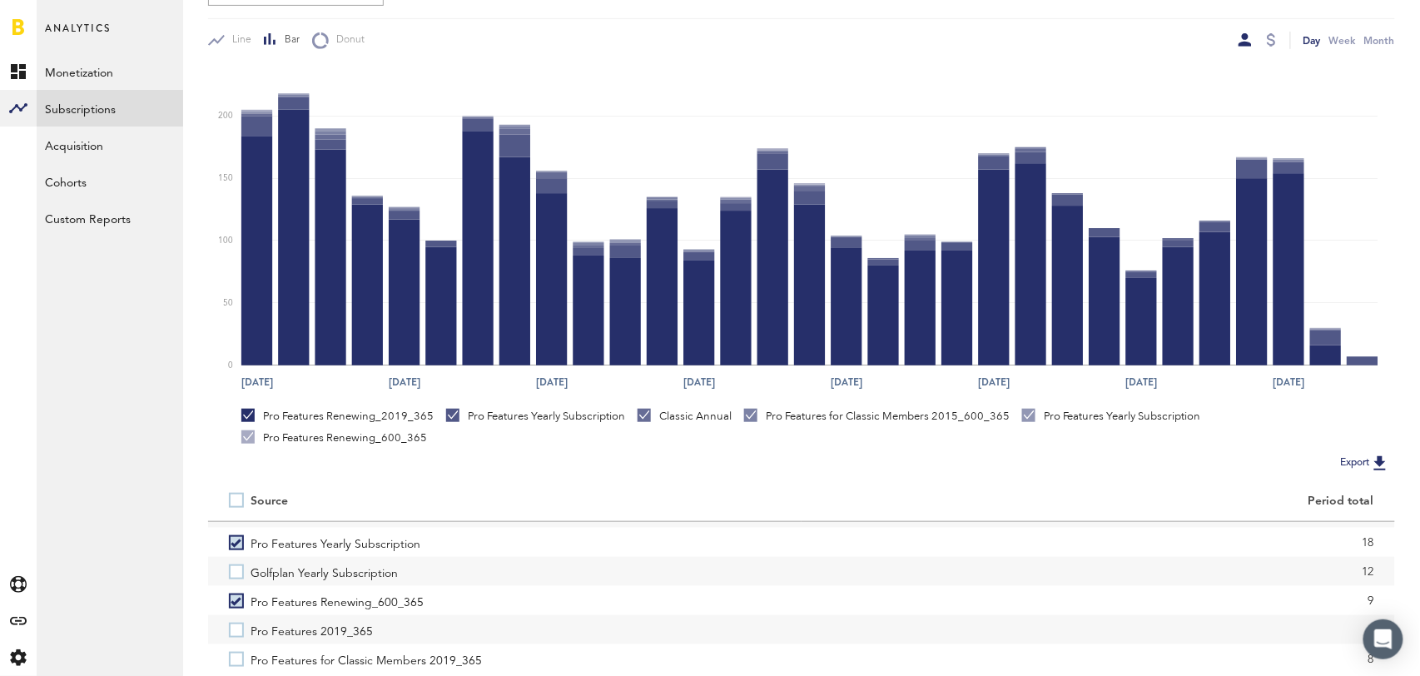
scroll to position [260, 0]
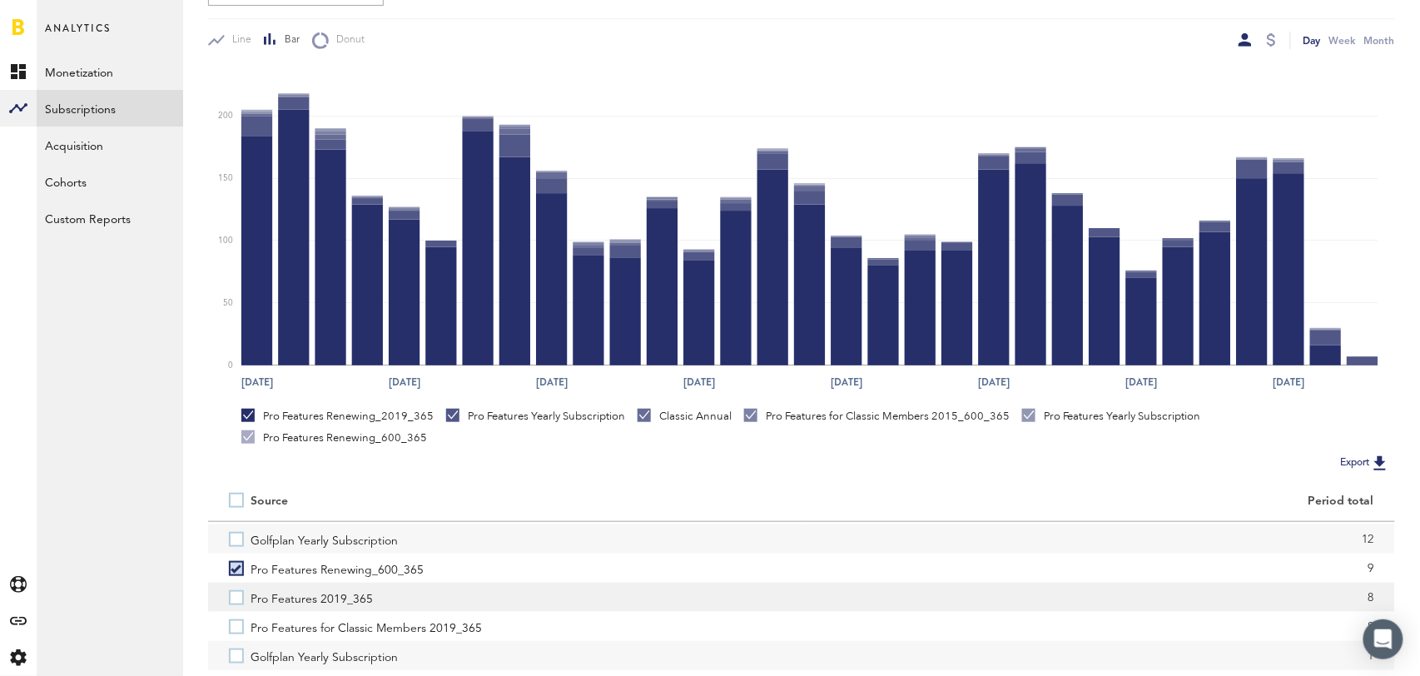
click at [231, 599] on label "Pro Features 2019_365" at bounding box center [505, 597] width 552 height 29
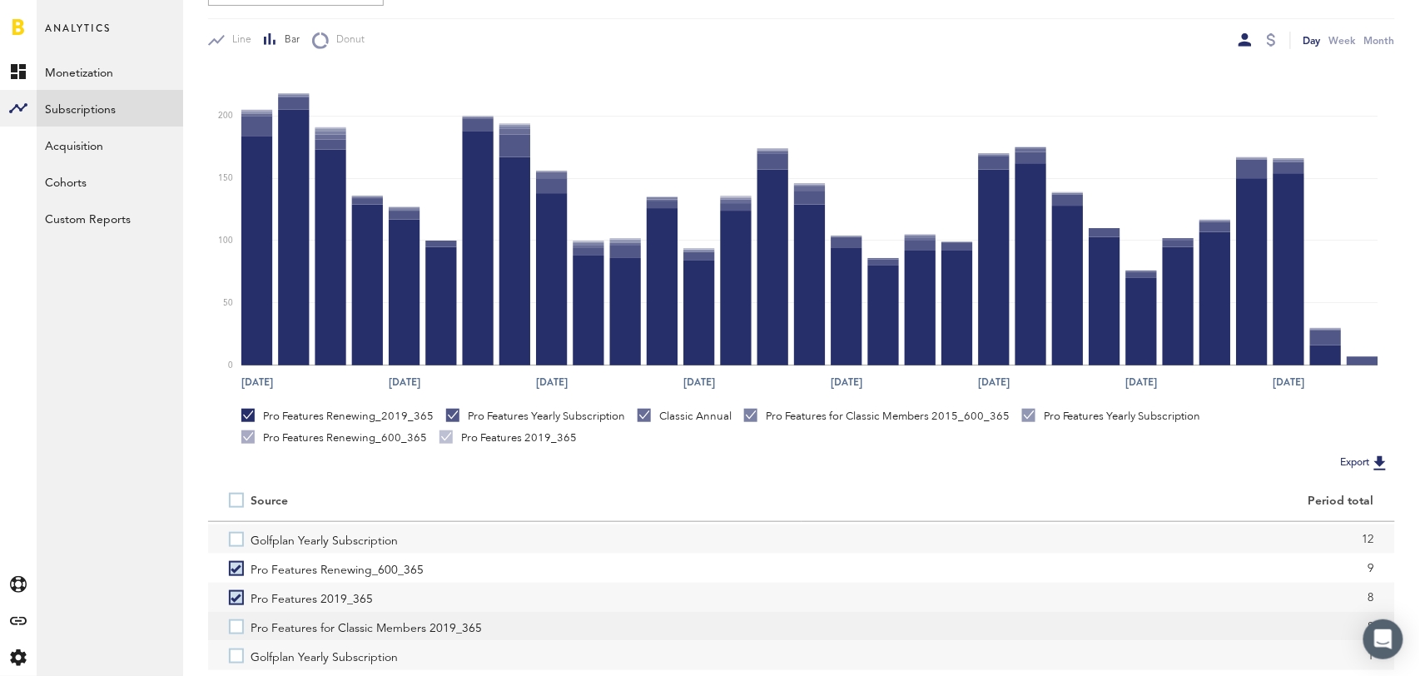
click at [234, 627] on label "Pro Features for Classic Members 2019_365" at bounding box center [505, 626] width 552 height 29
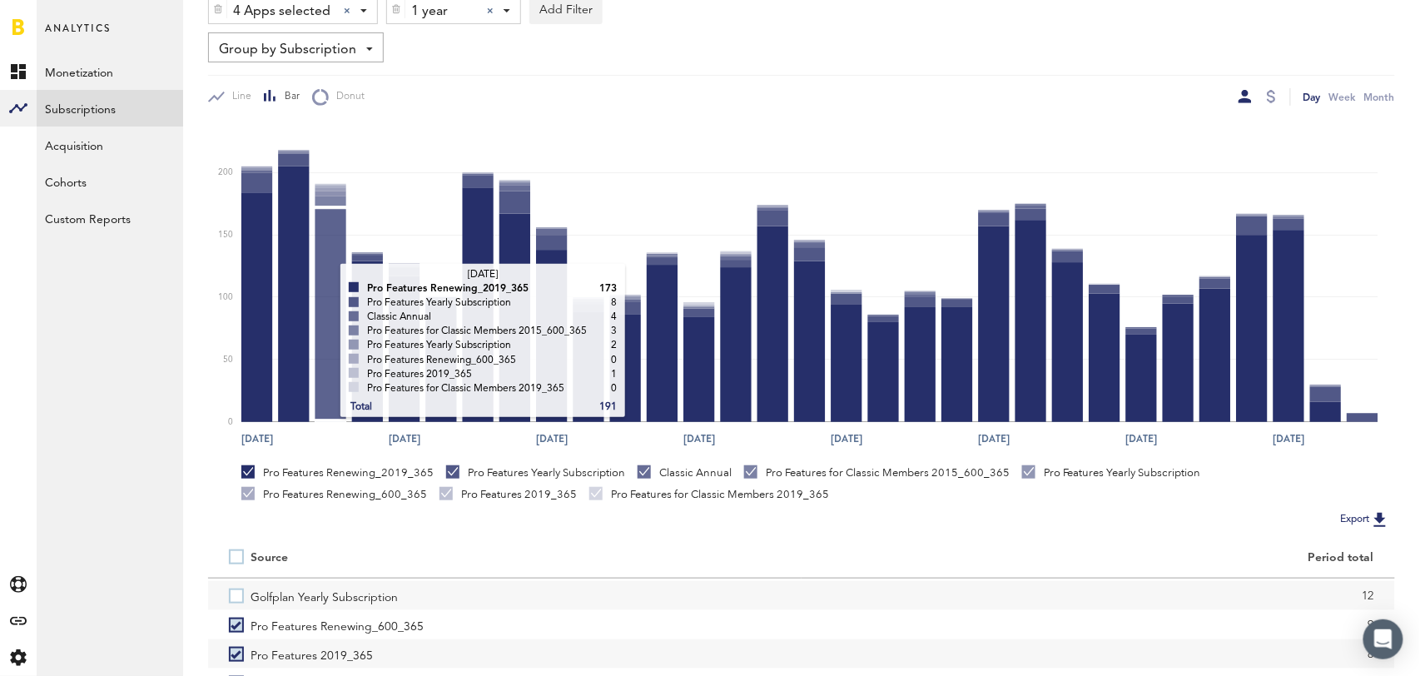
scroll to position [0, 0]
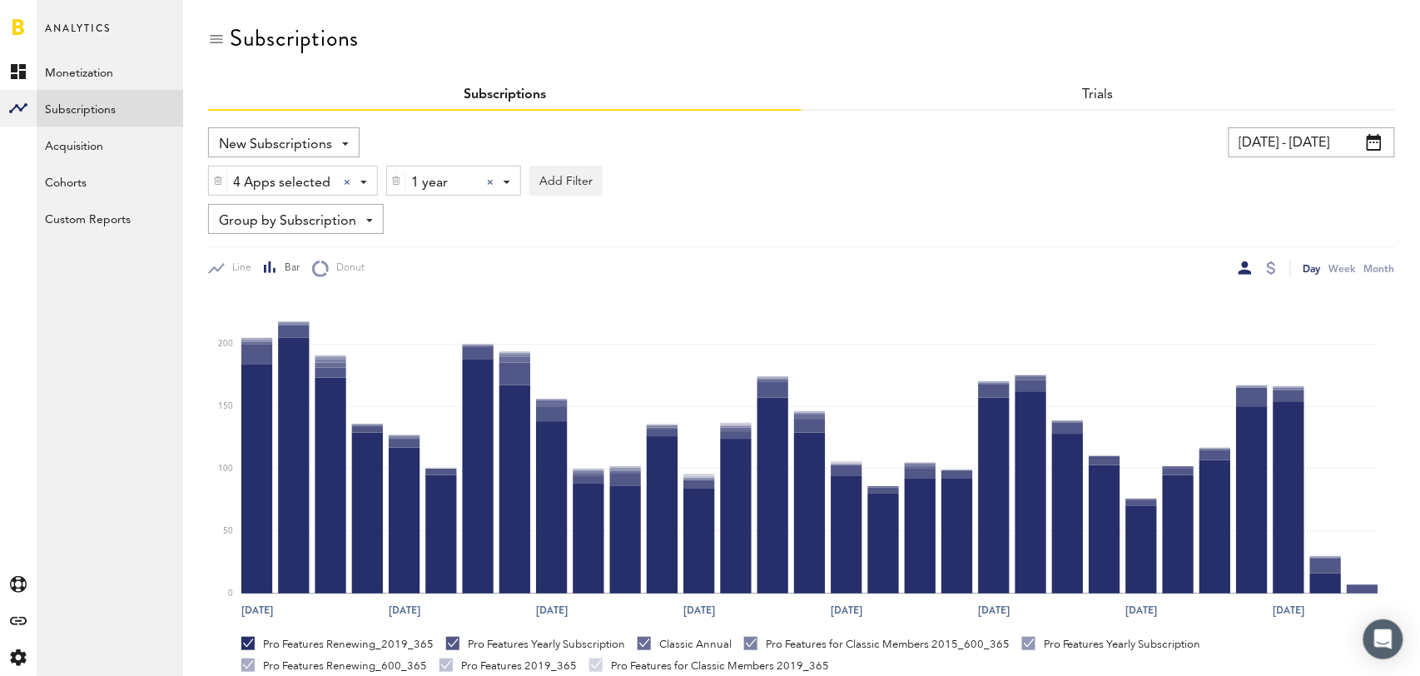
click at [490, 181] on div at bounding box center [490, 182] width 7 height 7
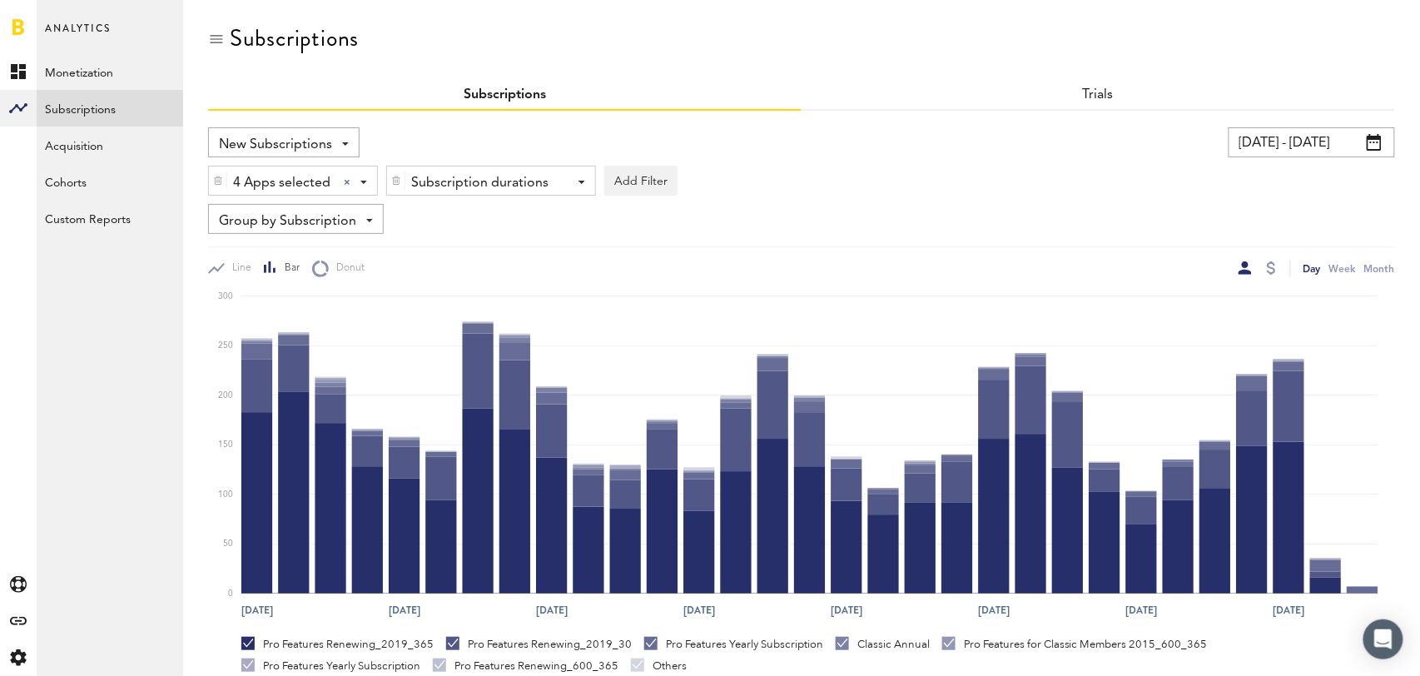
click at [490, 181] on div "Subscription durations" at bounding box center [484, 183] width 147 height 28
click at [472, 244] on span "1 month" at bounding box center [466, 251] width 127 height 28
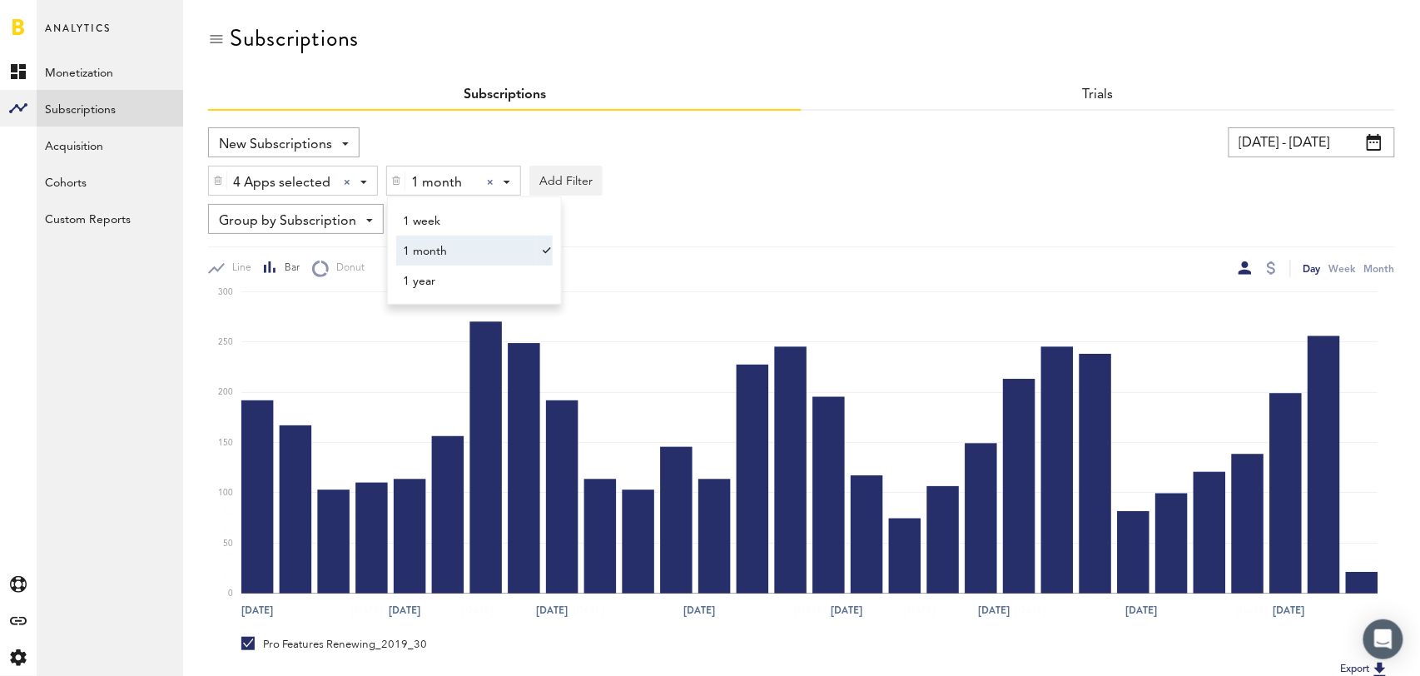
click at [902, 279] on icon "Sep 10 Sep 14 Sep 22 Sep 26 Oct 4 Sep 6 Sep 9 Sep 12 Sep 15 Sep 18 Sep 21 Sep 2…" at bounding box center [802, 452] width 1188 height 350
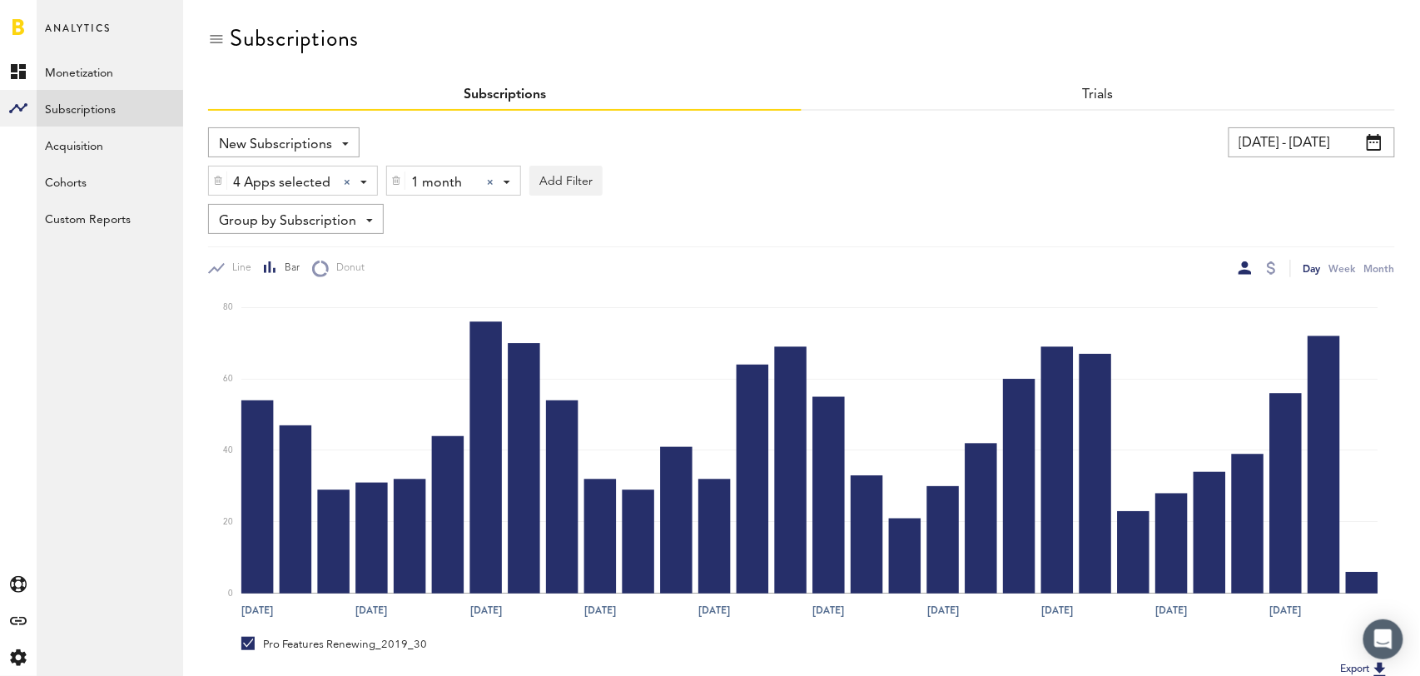
scroll to position [290, 0]
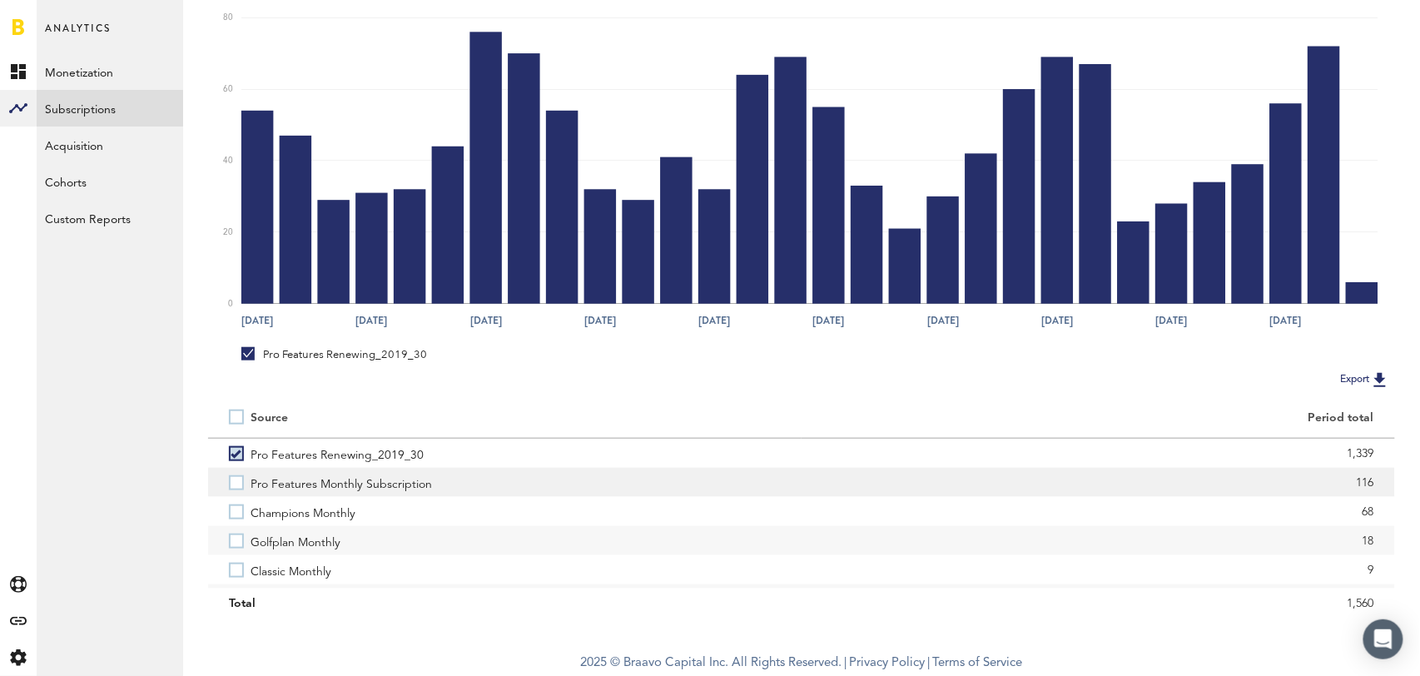
click at [241, 484] on label "Pro Features Monthly Subscription" at bounding box center [505, 482] width 552 height 29
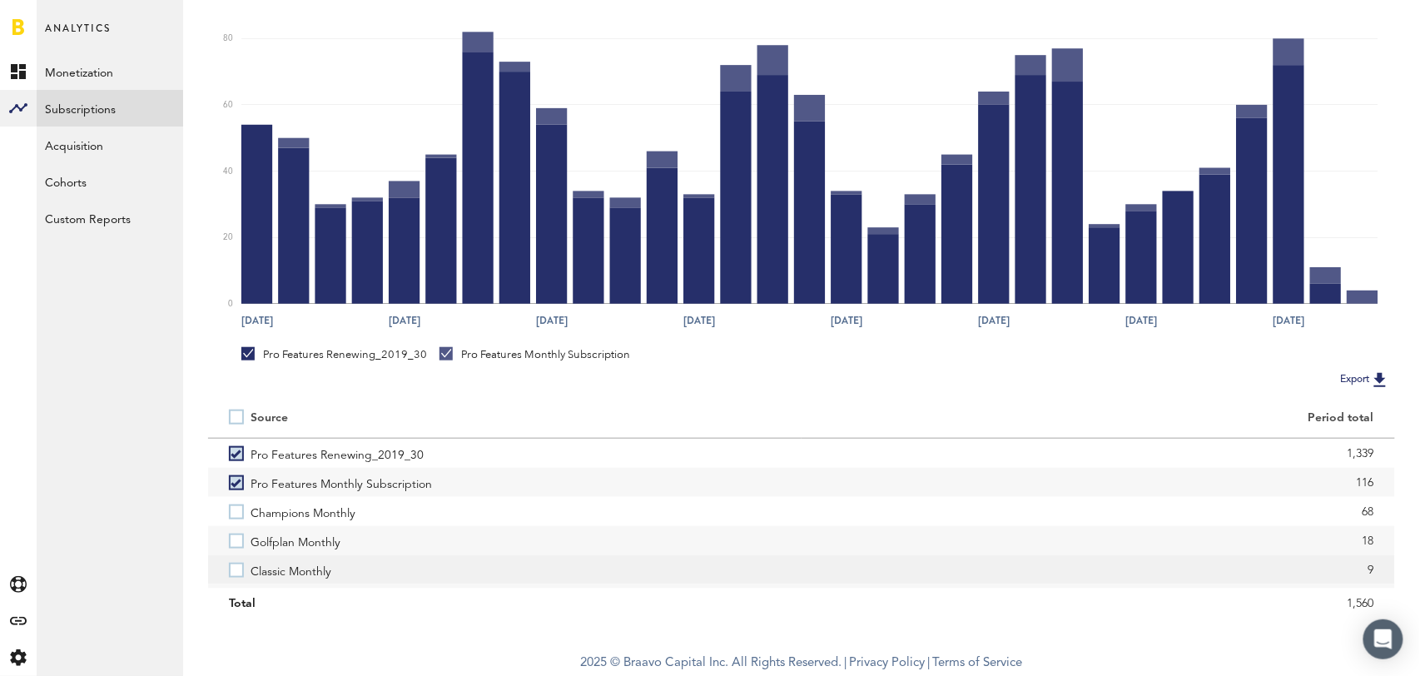
click at [236, 576] on label "Classic Monthly" at bounding box center [505, 569] width 552 height 29
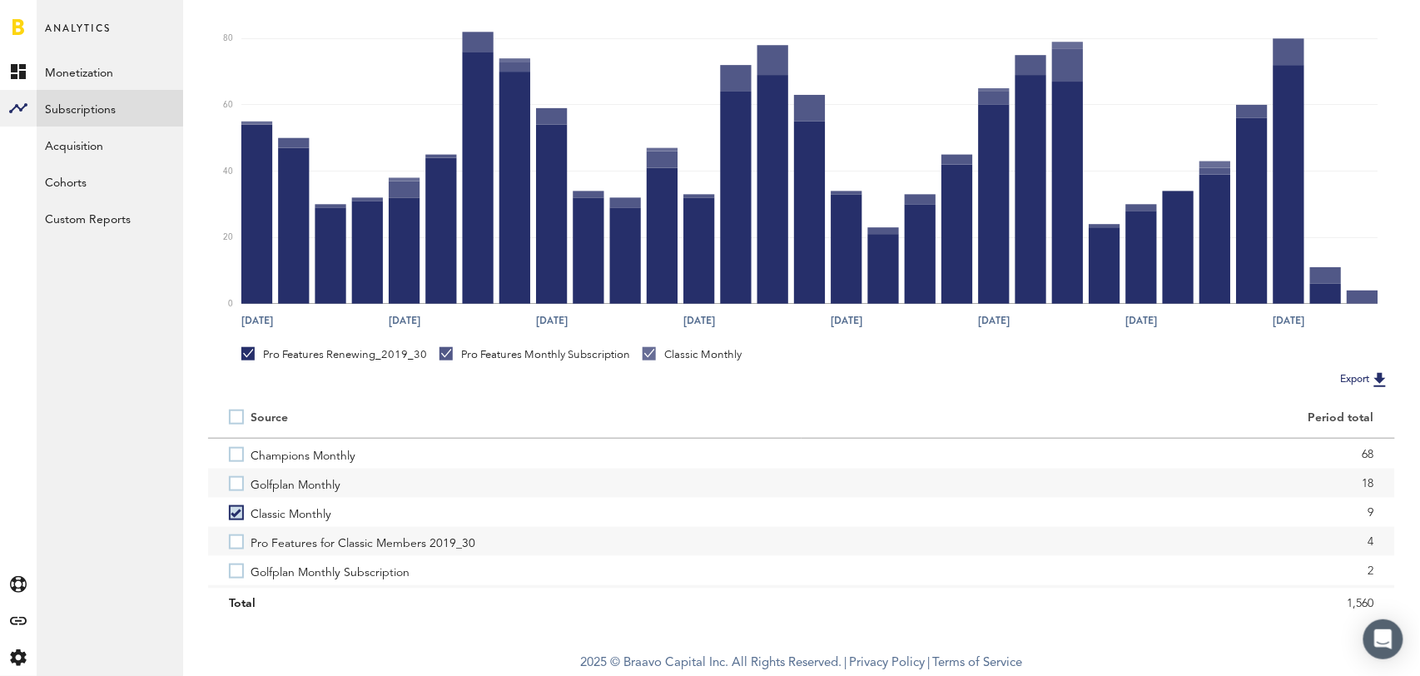
scroll to position [62, 0]
click at [239, 530] on label "Pro Features for Classic Members 2019_30" at bounding box center [505, 537] width 552 height 29
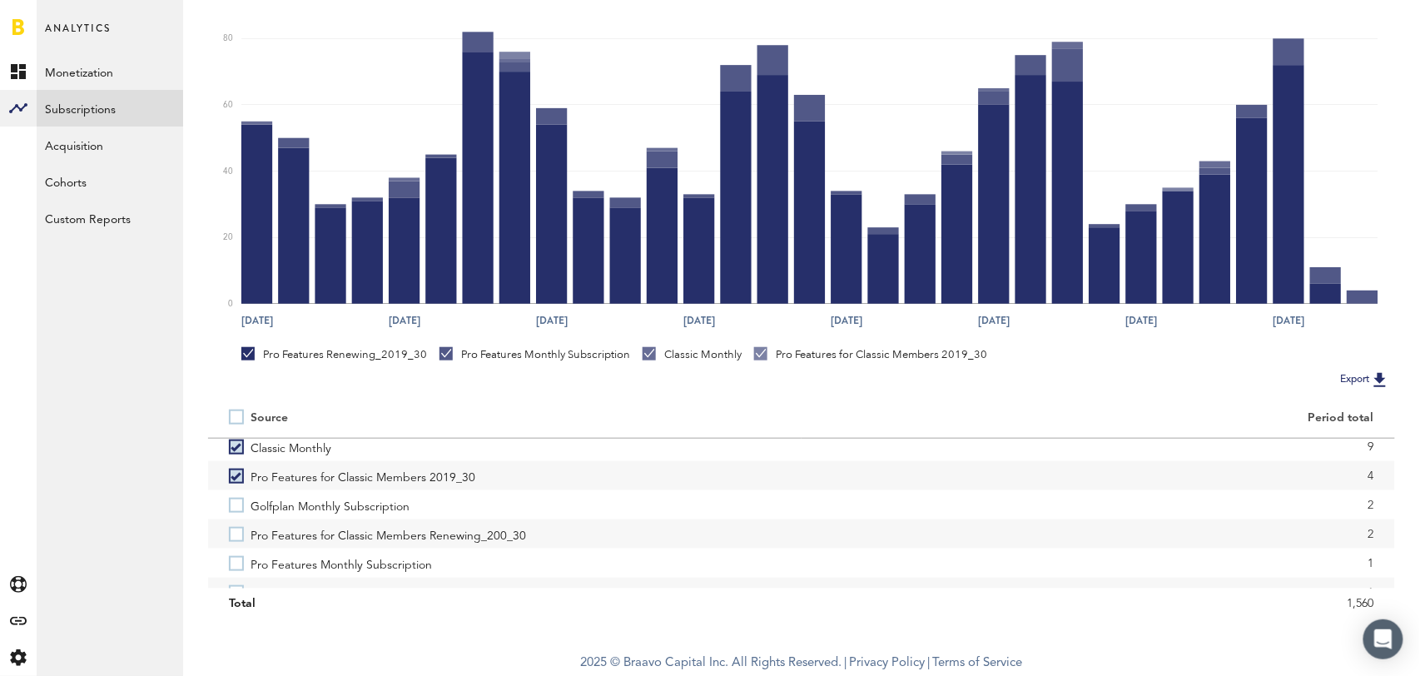
click at [239, 530] on label "Pro Features for Classic Members Renewing_200_30" at bounding box center [505, 533] width 552 height 29
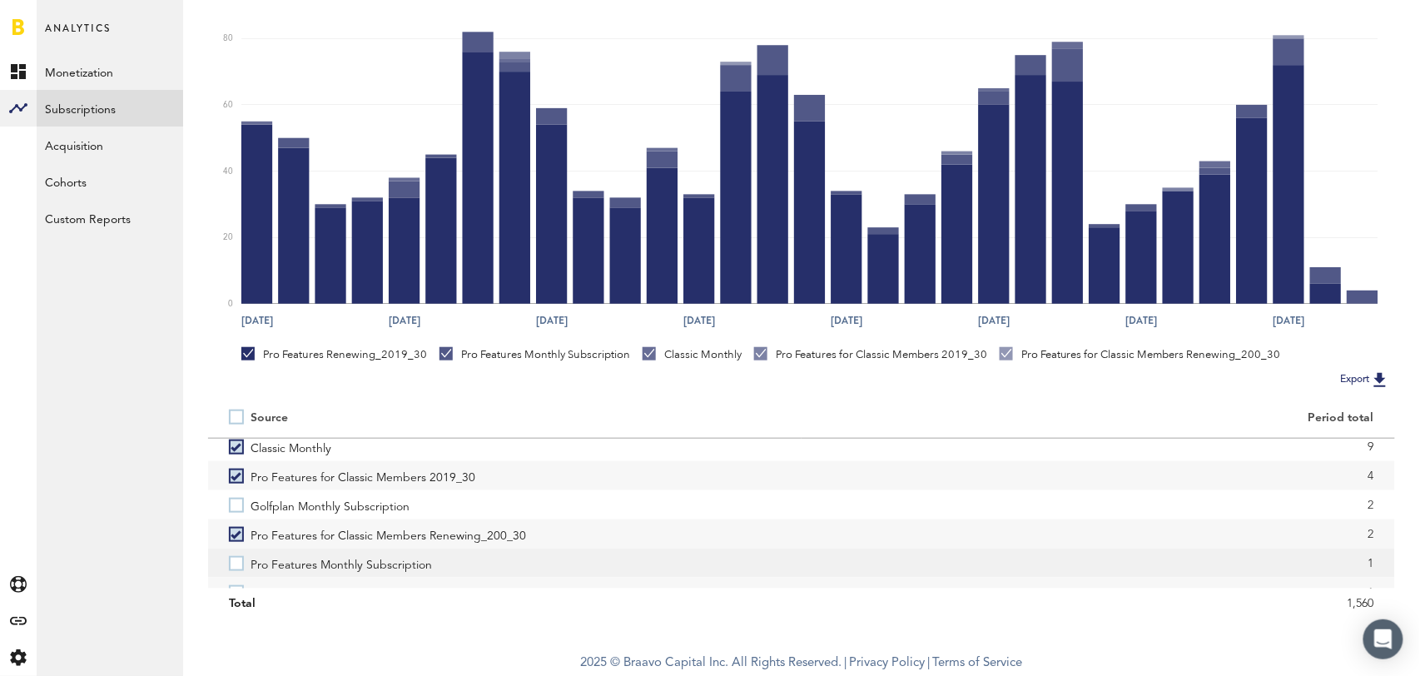
click at [233, 573] on label "Pro Features Monthly Subscription" at bounding box center [505, 563] width 552 height 29
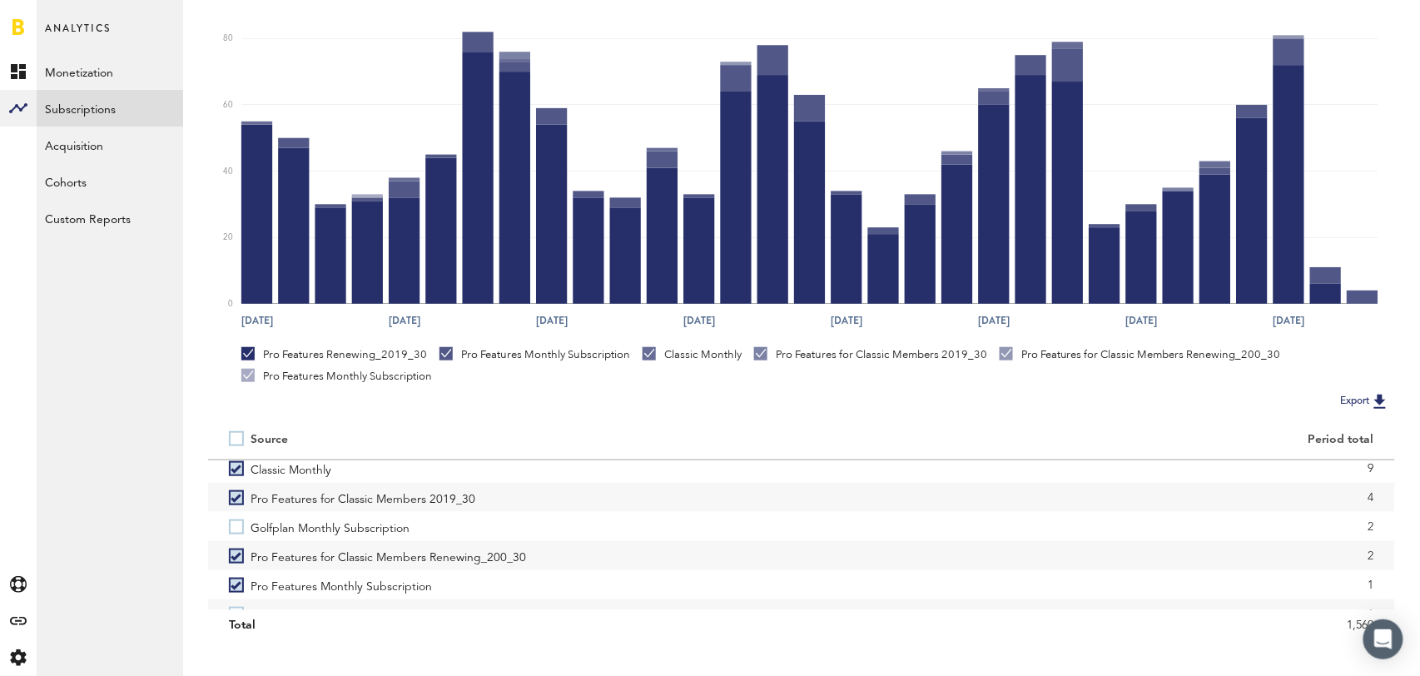
scroll to position [143, 0]
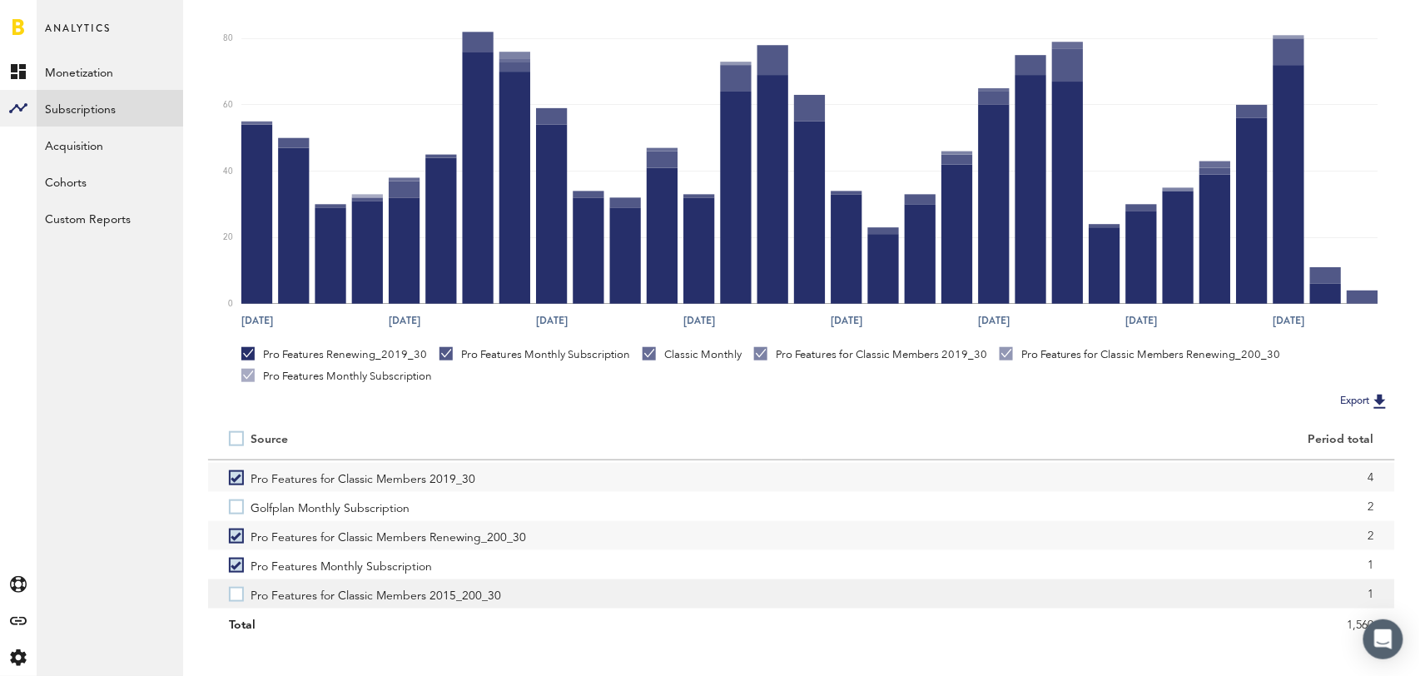
click at [237, 599] on label "Pro Features for Classic Members 2015_200_30" at bounding box center [505, 593] width 552 height 29
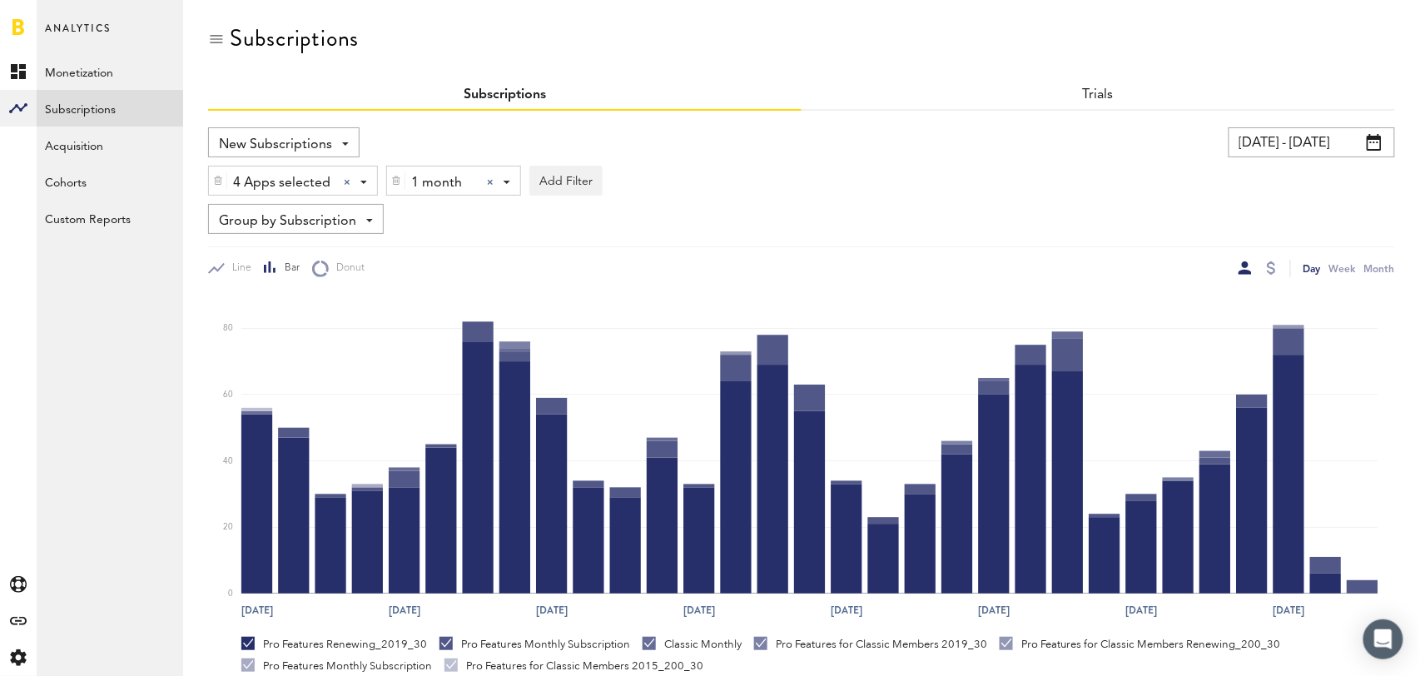
click at [489, 183] on div at bounding box center [490, 182] width 7 height 7
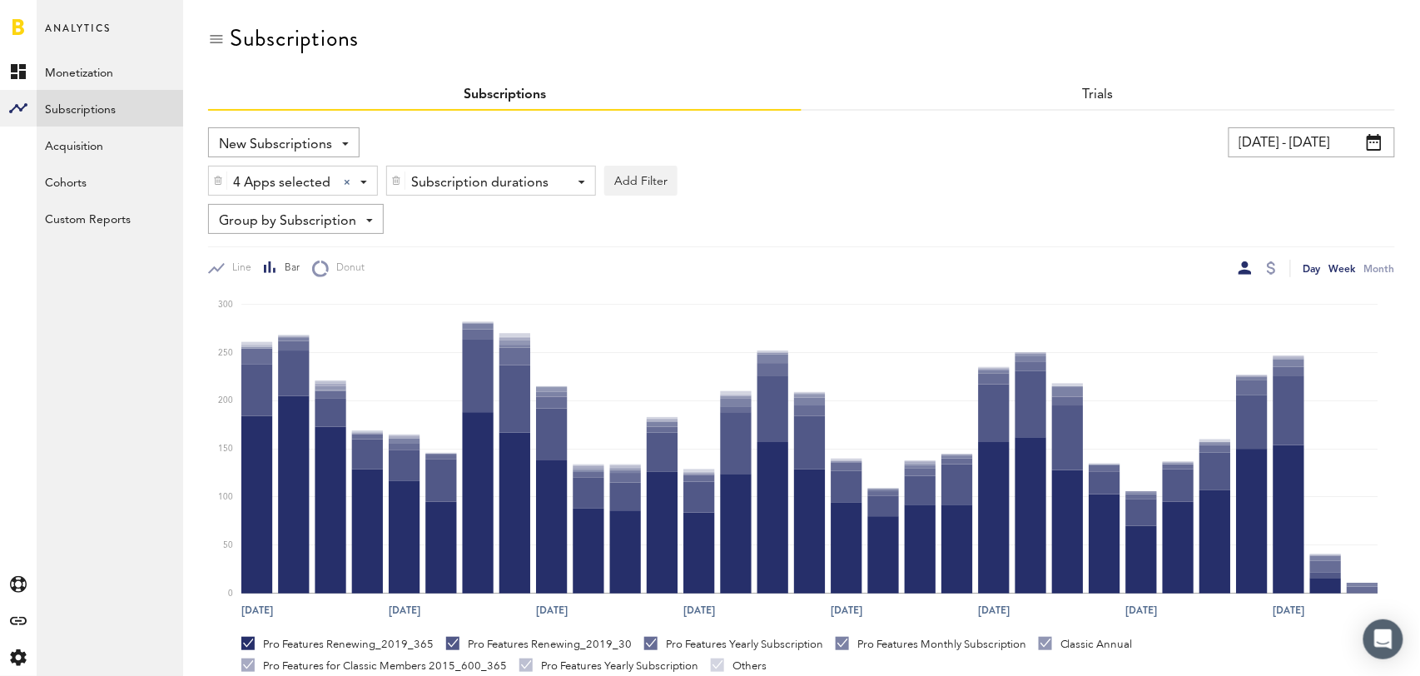
click at [1344, 273] on div "Week" at bounding box center [1342, 268] width 27 height 17
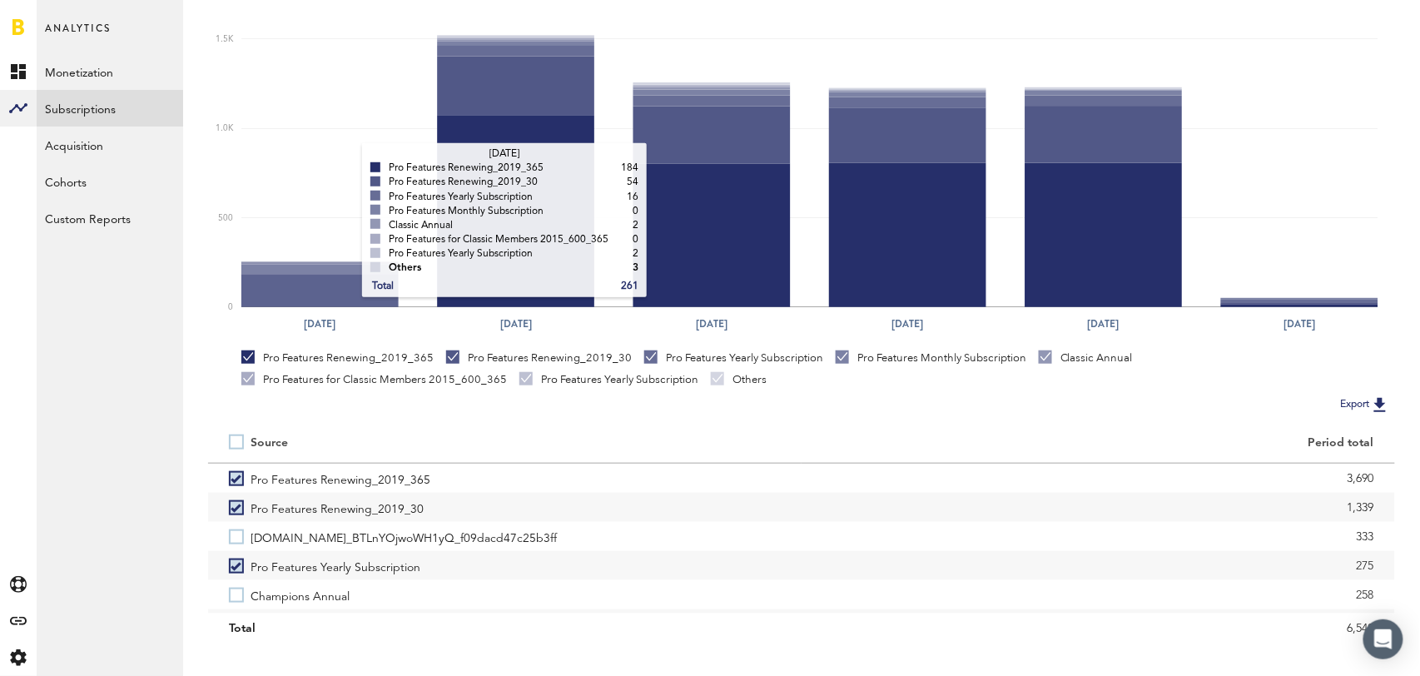
scroll to position [311, 0]
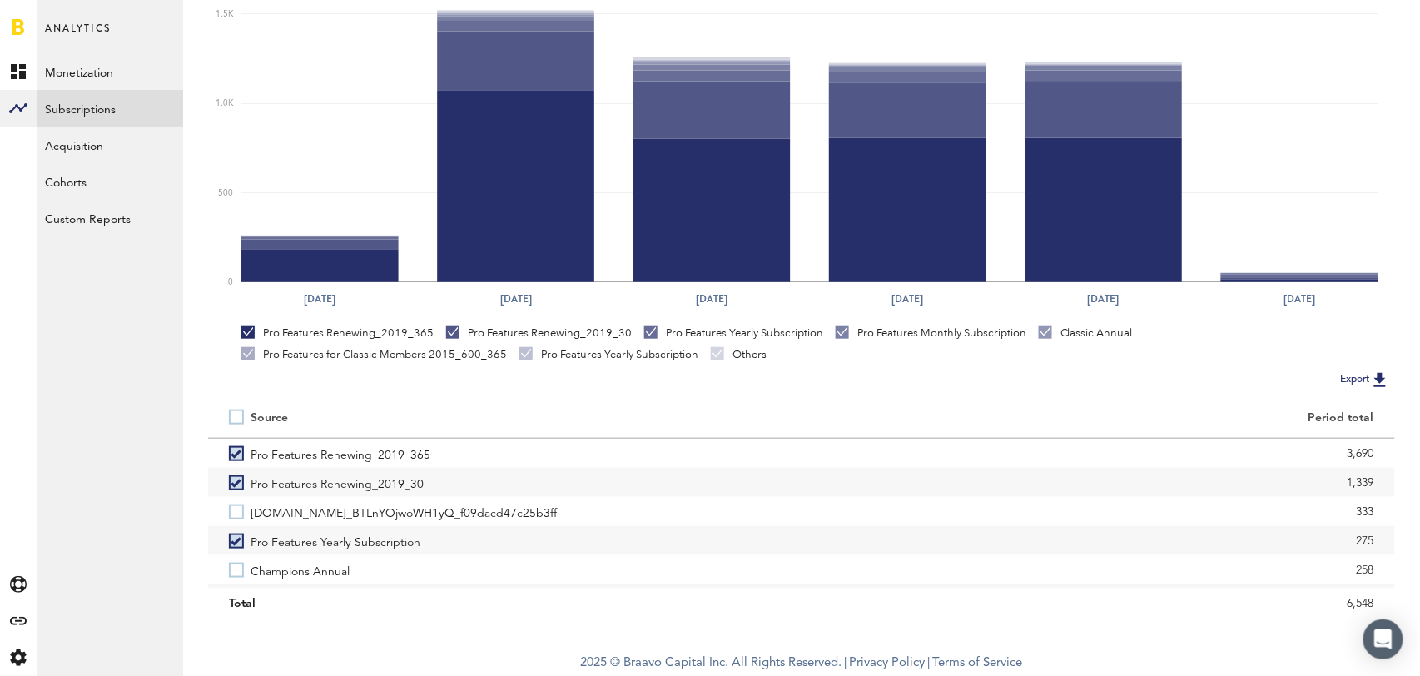
click at [236, 417] on label at bounding box center [240, 417] width 22 height 0
checkbox input "true"
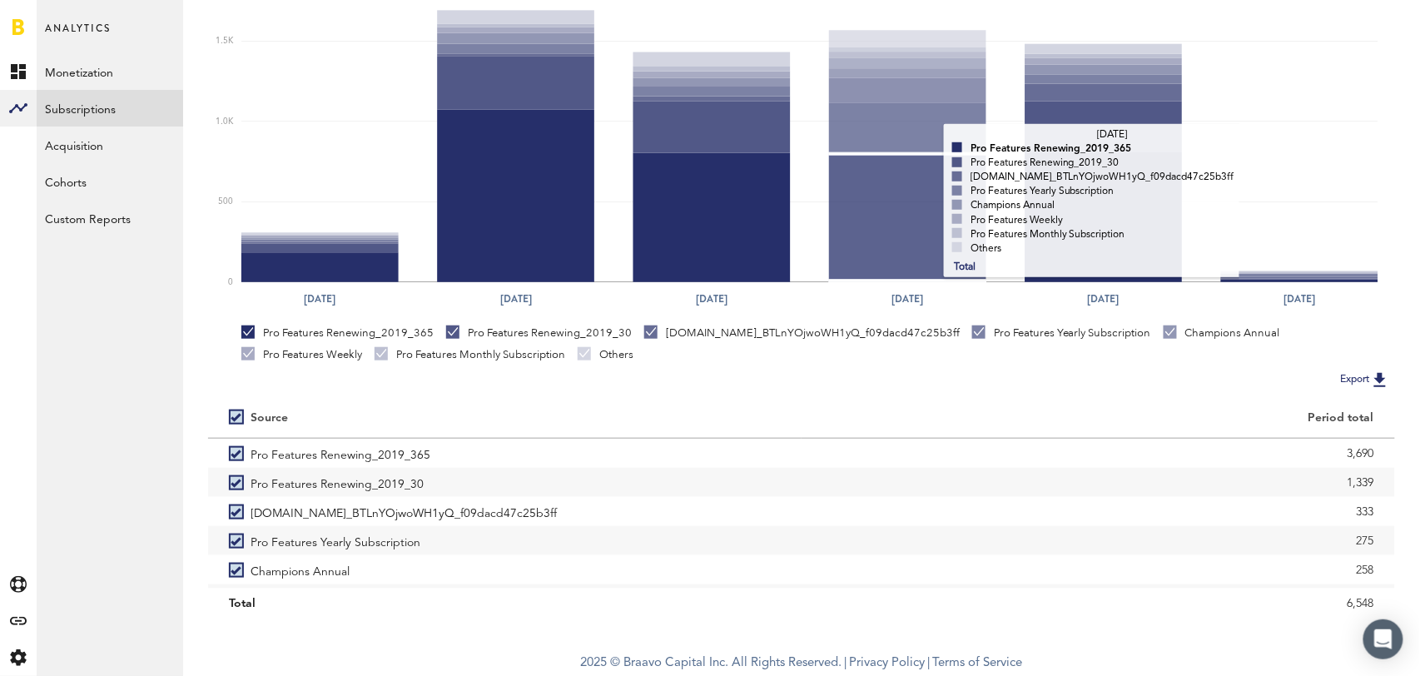
scroll to position [0, 0]
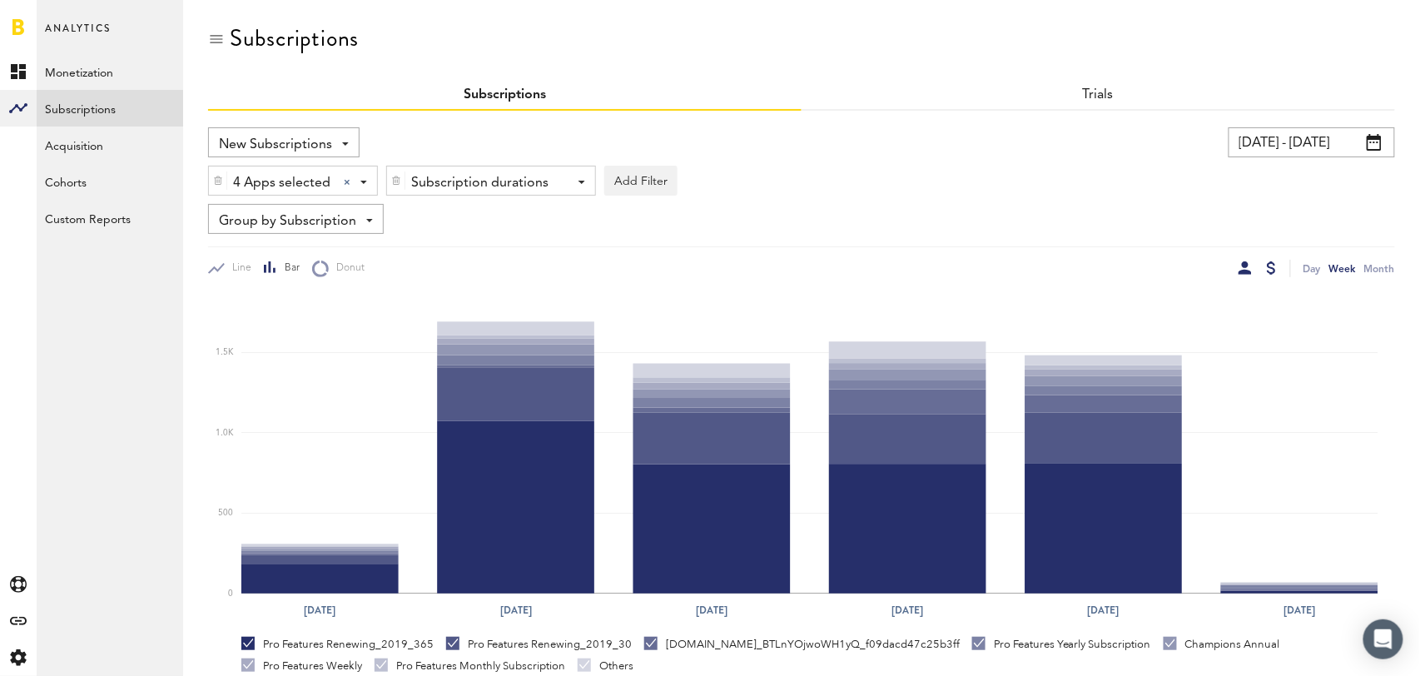
click at [1275, 273] on div at bounding box center [1271, 267] width 9 height 13
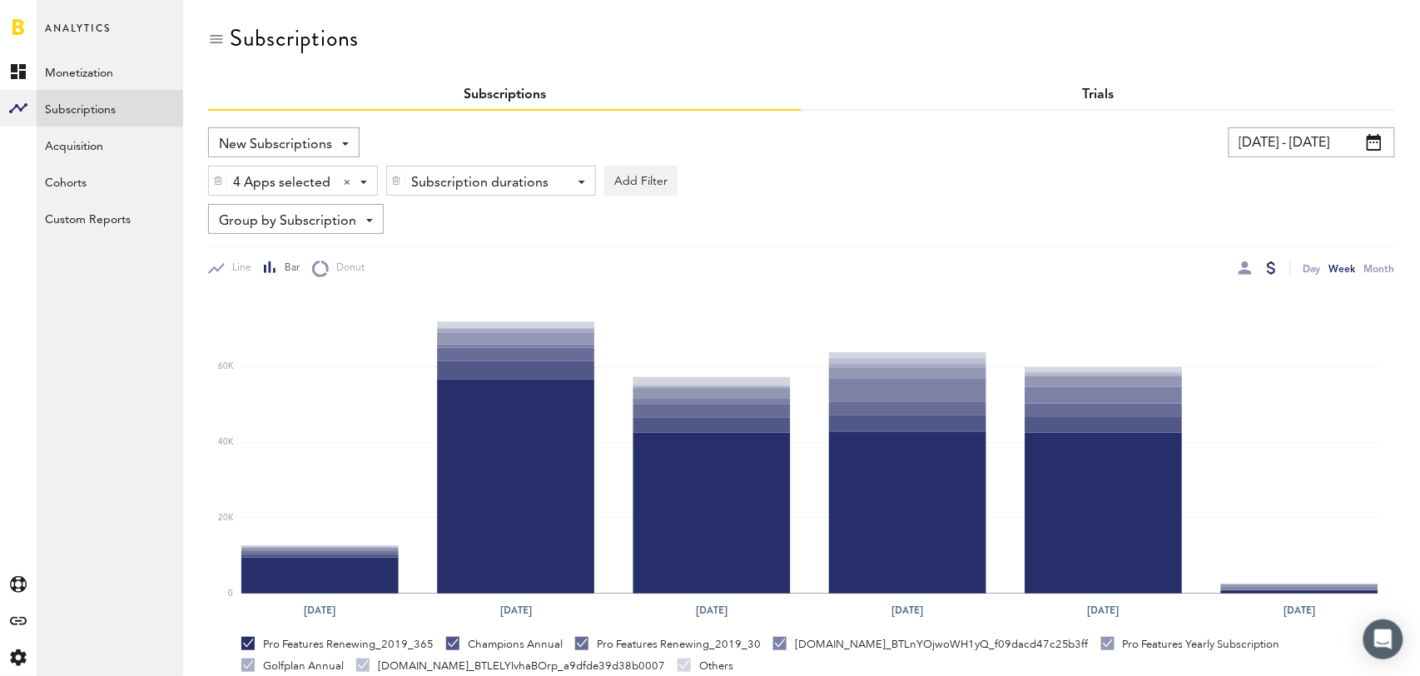
click at [1096, 94] on link "Trials" at bounding box center [1099, 94] width 32 height 13
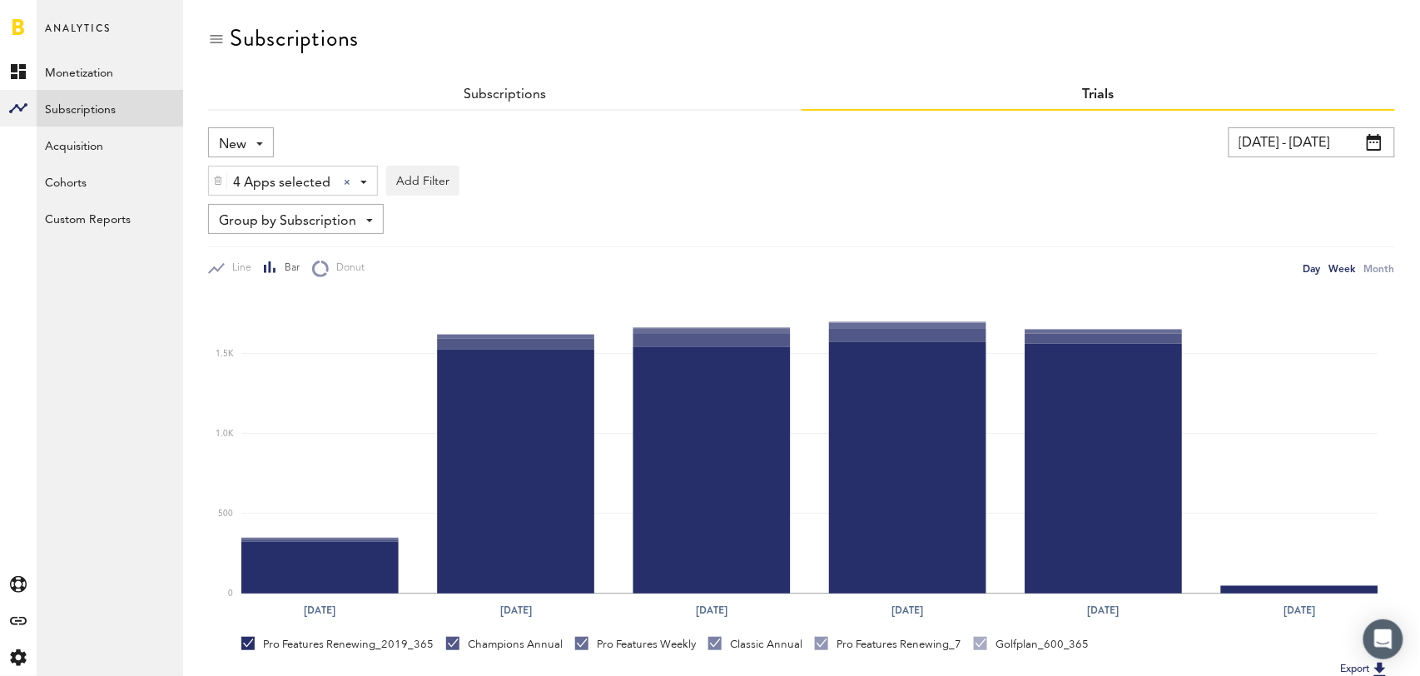
click at [1309, 271] on div "Day" at bounding box center [1312, 268] width 17 height 17
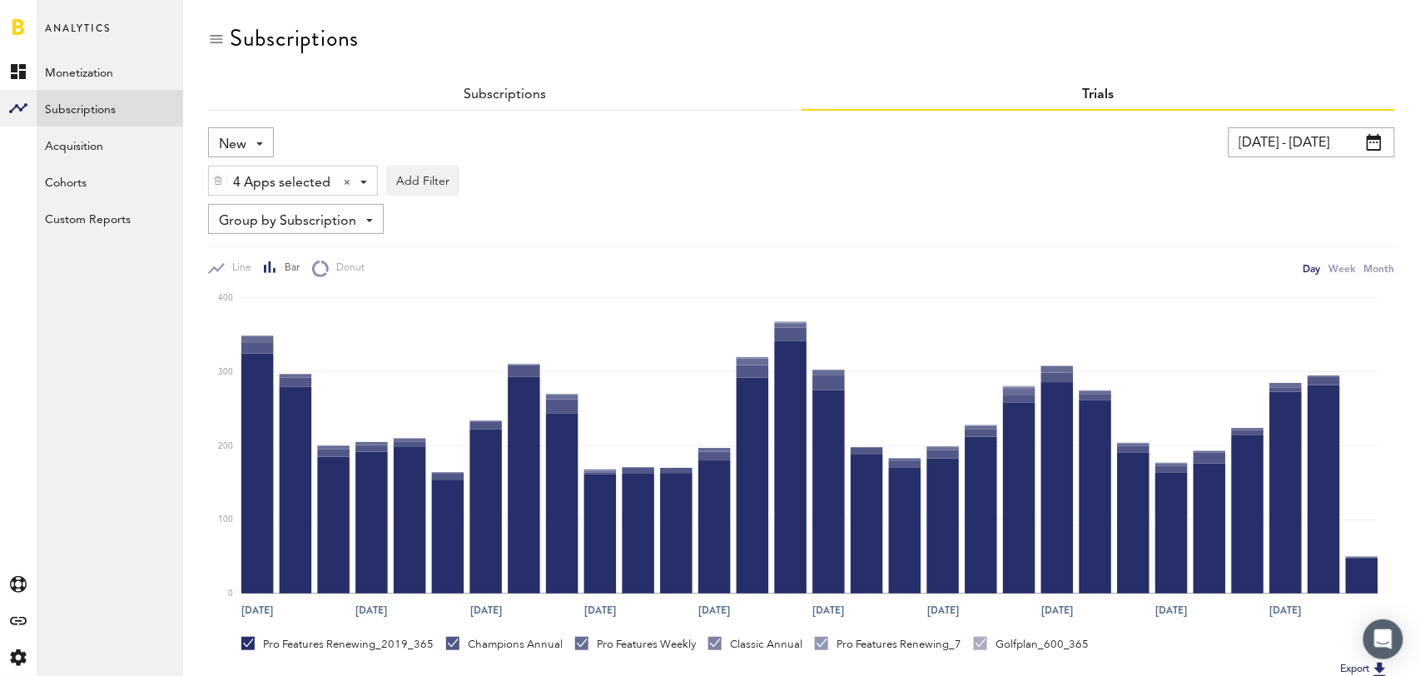
click at [241, 128] on div "New New Active Cancelled Conversion" at bounding box center [241, 142] width 66 height 30
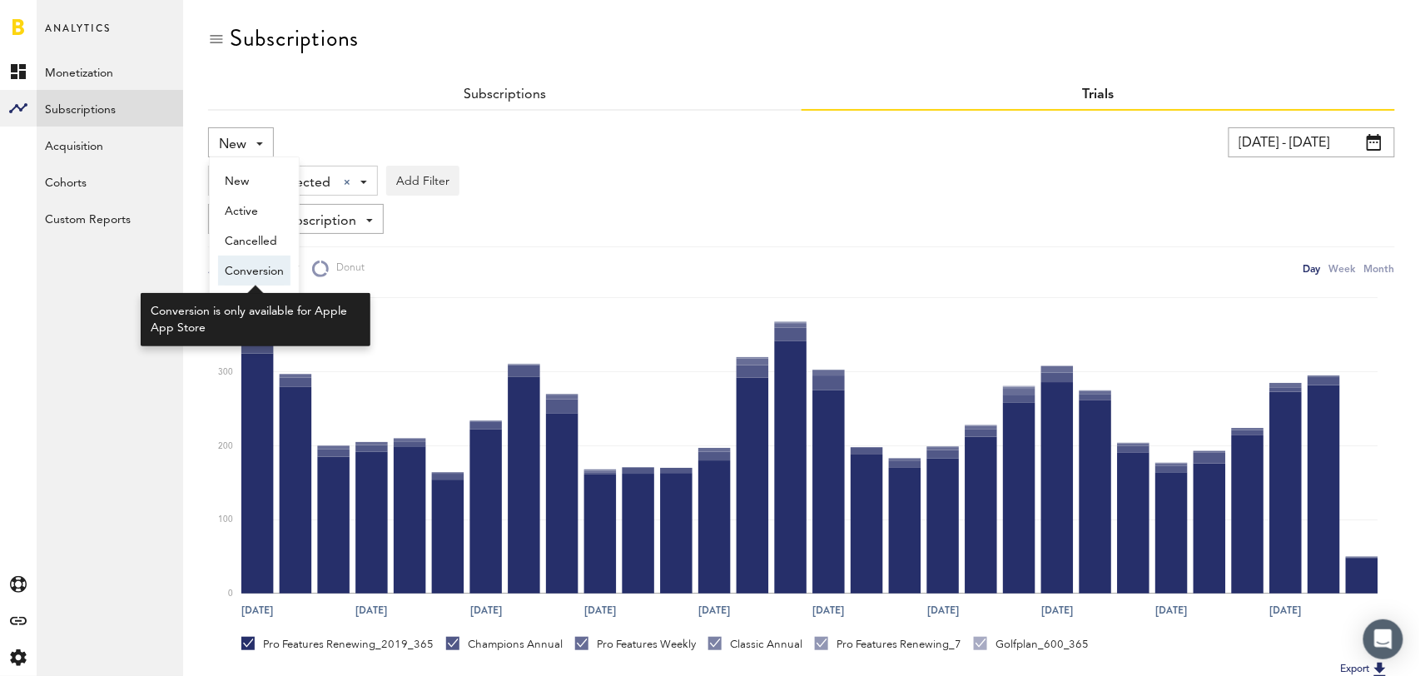
click at [261, 271] on span "Conversion" at bounding box center [254, 271] width 59 height 28
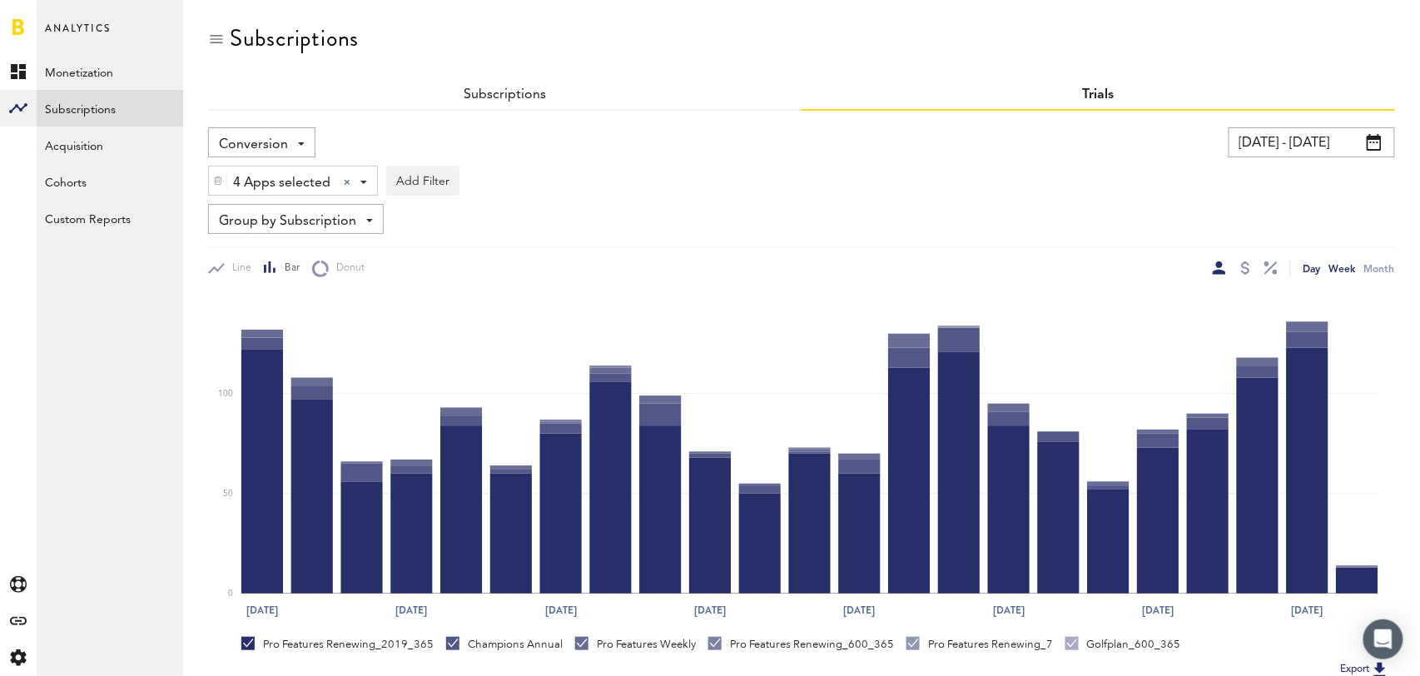
click at [1342, 266] on div "Week" at bounding box center [1342, 268] width 27 height 17
